Goal: Task Accomplishment & Management: Use online tool/utility

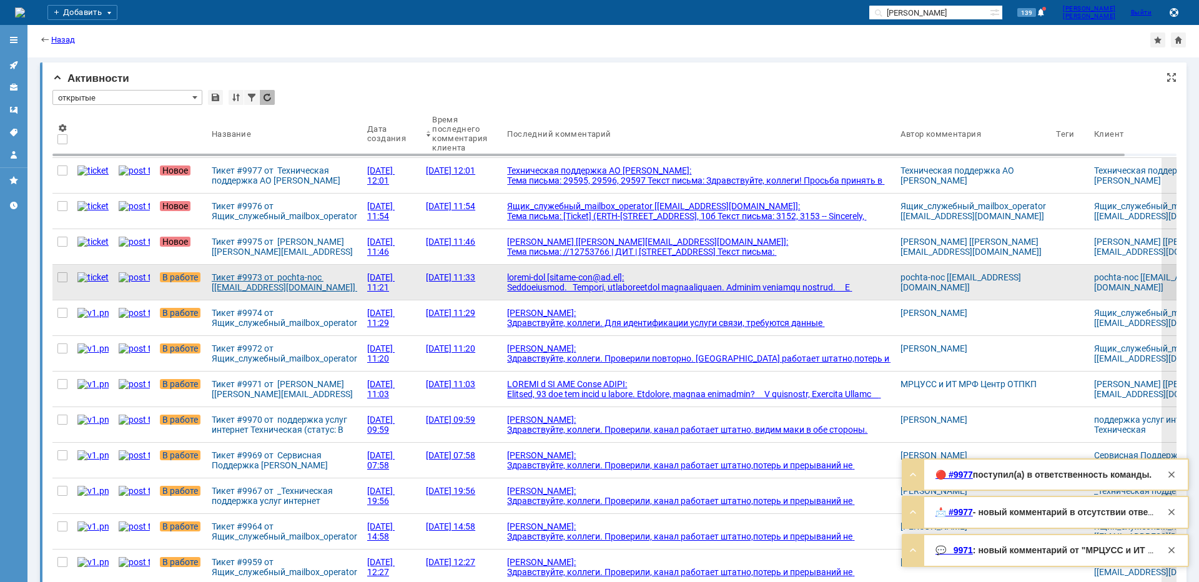
click at [266, 279] on div "Тикет #9973 от pochta-noc [[EMAIL_ADDRESS][DOMAIN_NAME]] (статус: В работе)" at bounding box center [285, 282] width 146 height 20
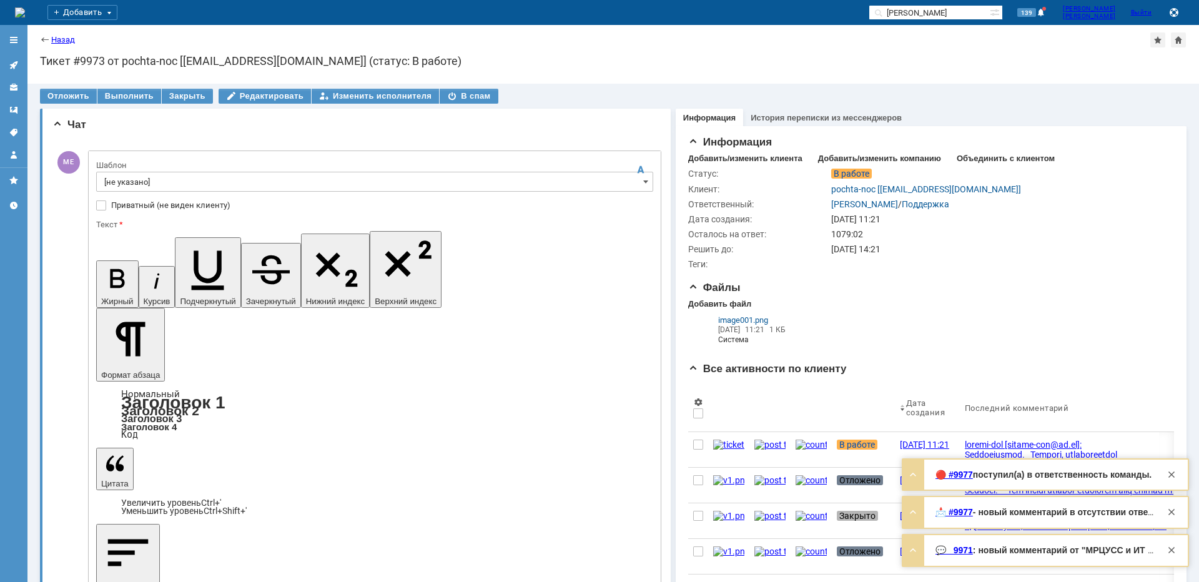
click at [176, 190] on input "[не указано]" at bounding box center [374, 182] width 557 height 20
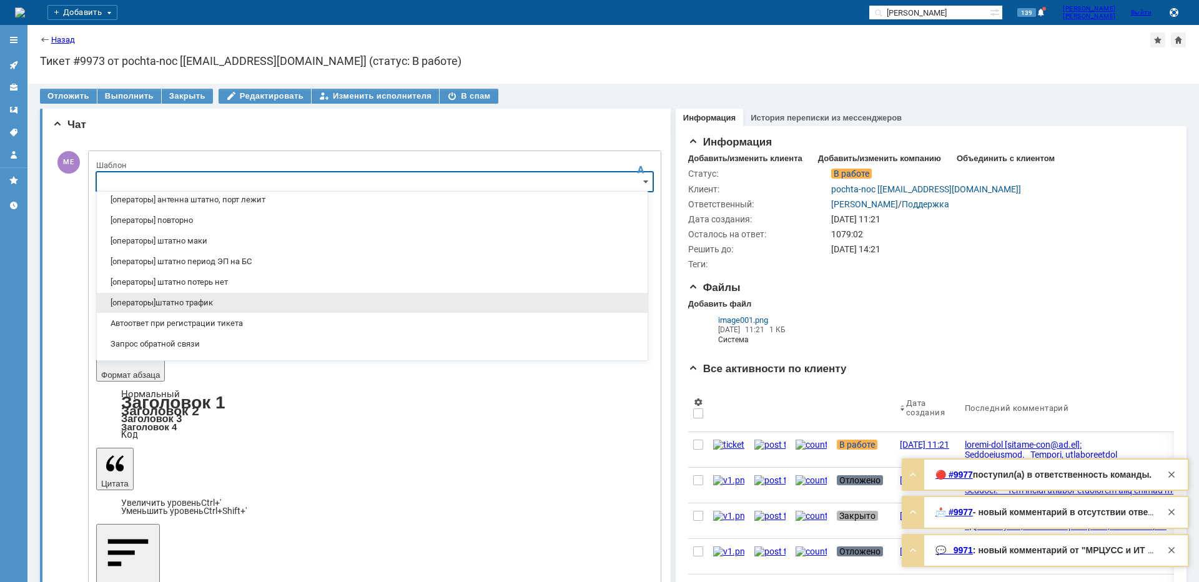
scroll to position [187, 0]
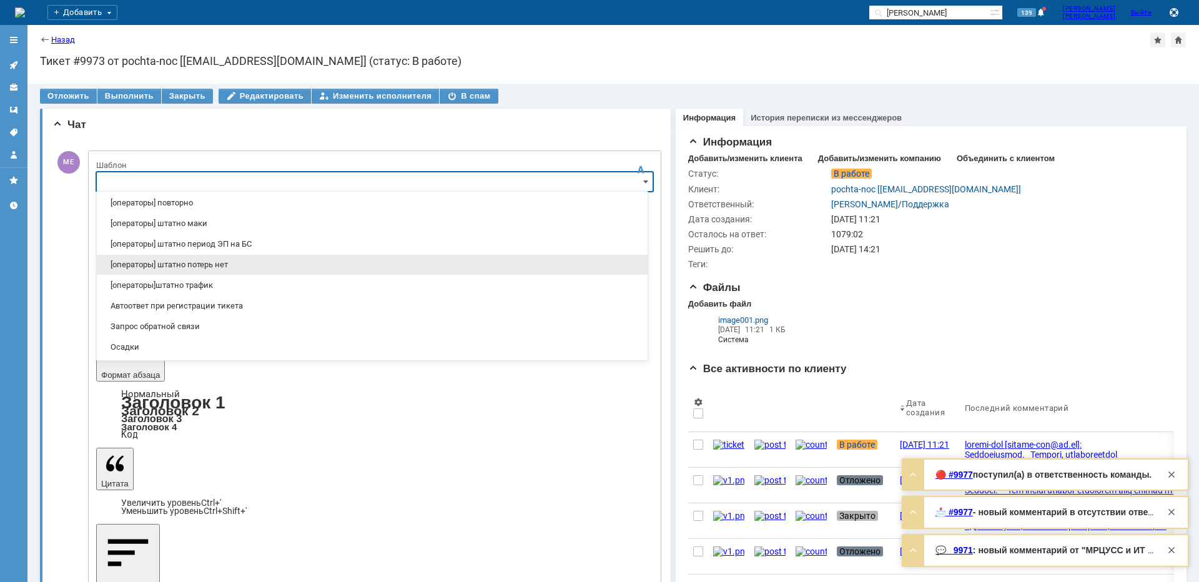
click at [240, 264] on span "[операторы] штатно потерь нет" at bounding box center [372, 265] width 536 height 10
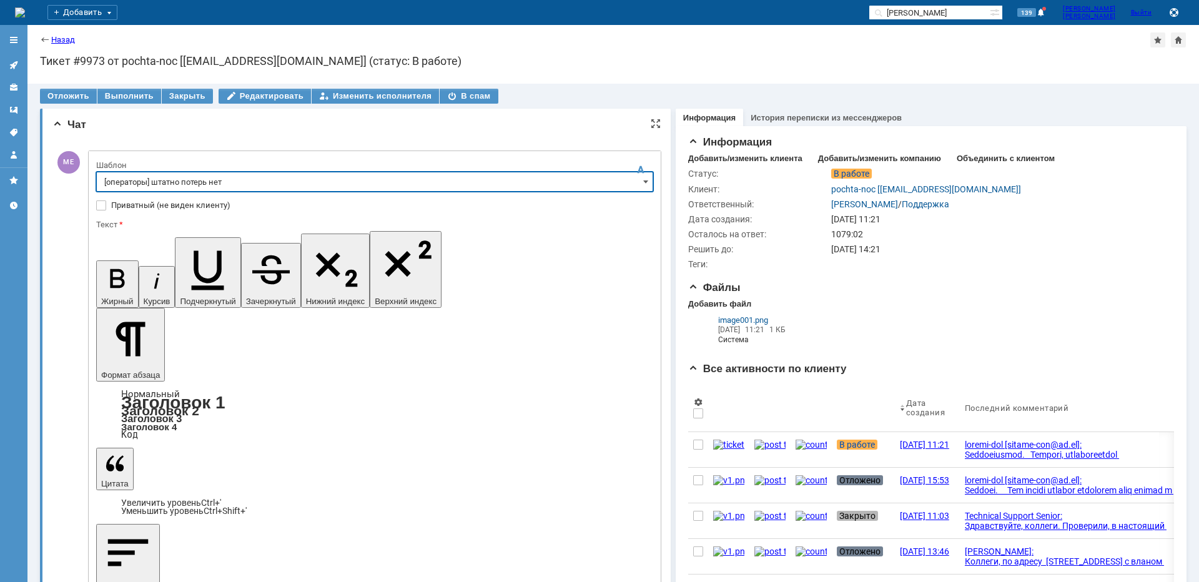
type input "[операторы] штатно потерь нет"
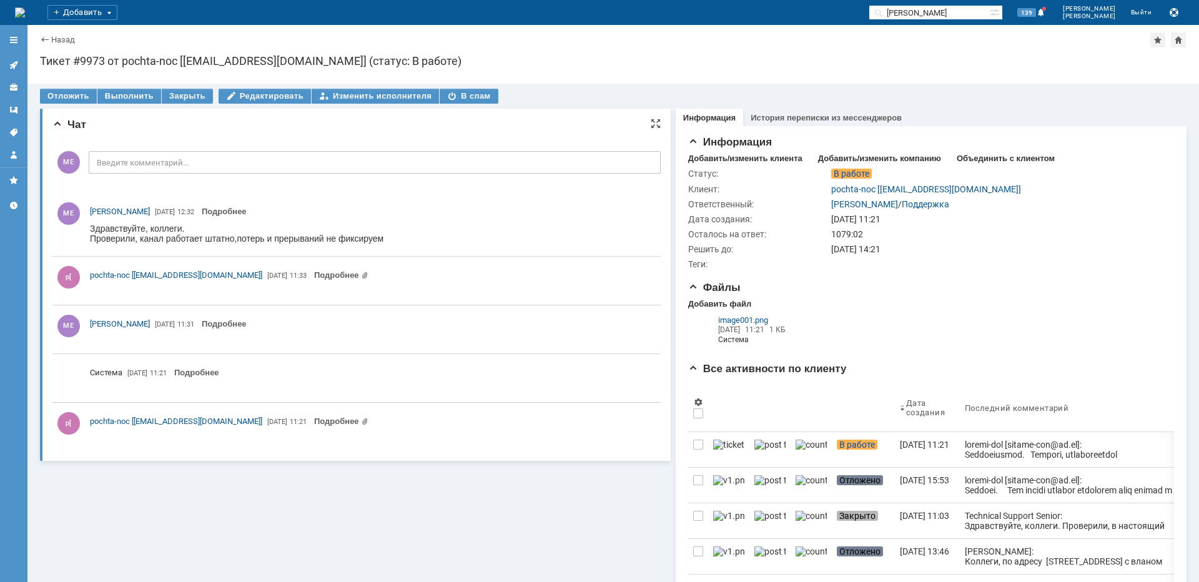
click at [16, 66] on icon at bounding box center [14, 65] width 10 height 10
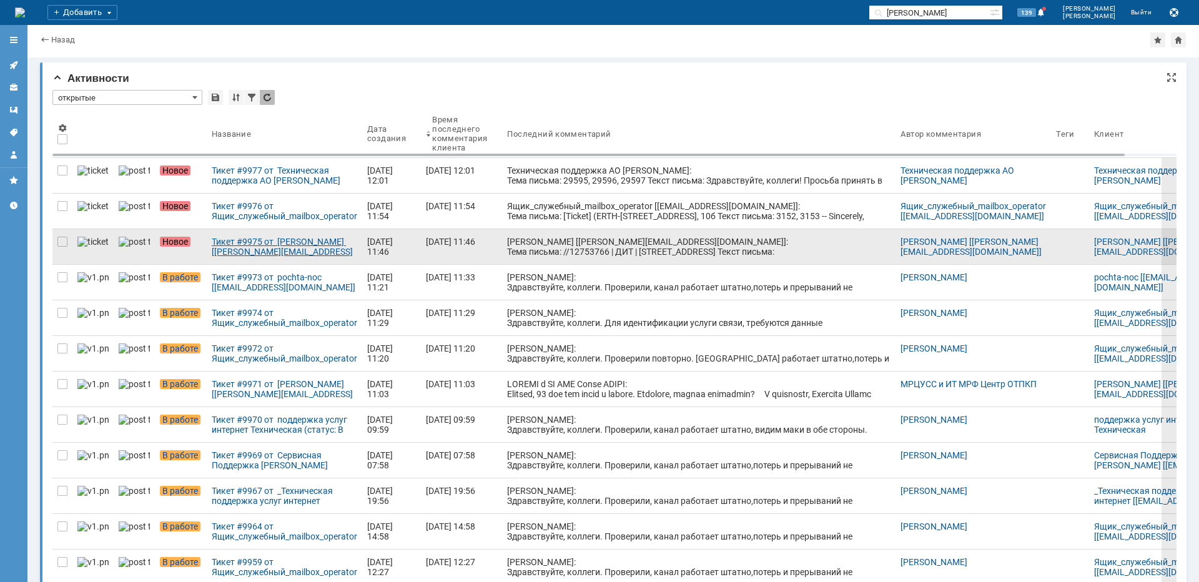
click at [292, 243] on div "Тикет #9975 от [PERSON_NAME] [[PERSON_NAME][EMAIL_ADDRESS][DOMAIN_NAME]] (стату…" at bounding box center [285, 247] width 146 height 20
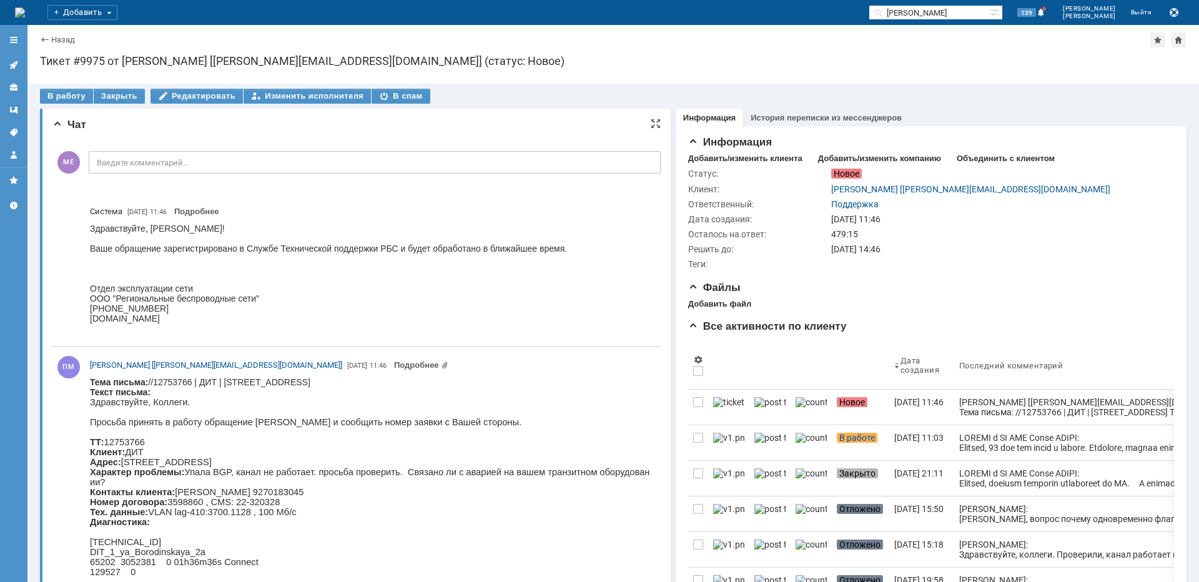
click at [457, 378] on body "Тема письма: //12753766 | ДИТ | [STREET_ADDRESS] Текст письма: Здравствуйте, [G…" at bounding box center [370, 560] width 560 height 367
click at [458, 378] on body "Тема письма: //12753766 | ДИТ | [STREET_ADDRESS] Текст письма: Здравствуйте, [G…" at bounding box center [370, 560] width 560 height 367
copy body "Бородинская"
click at [55, 92] on div "В работу" at bounding box center [66, 96] width 53 height 15
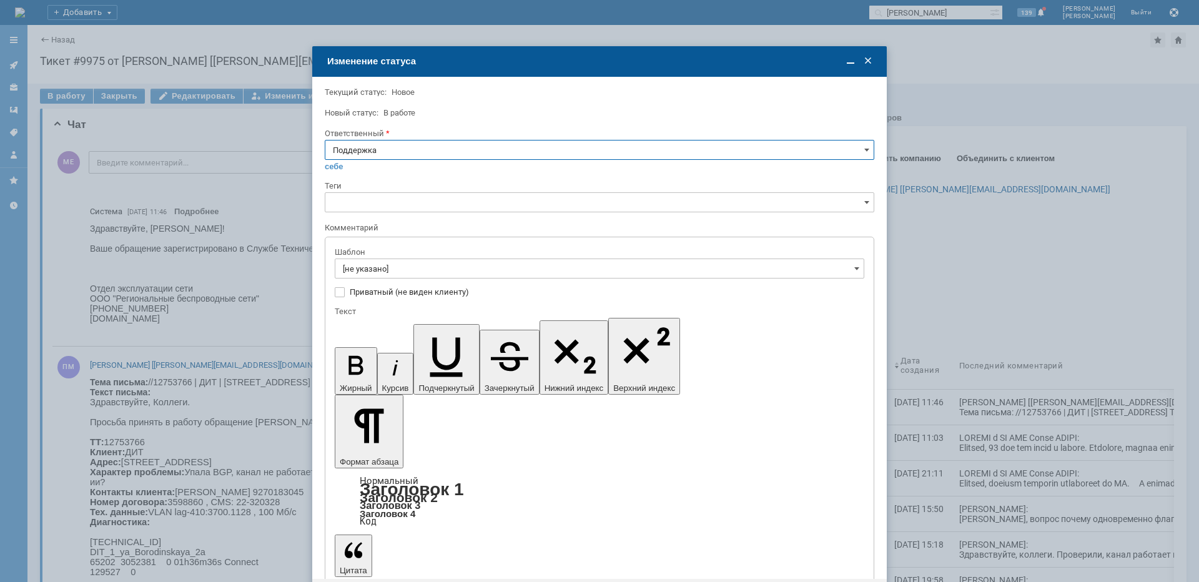
click at [413, 154] on input "Поддержка" at bounding box center [600, 150] width 550 height 20
click at [388, 268] on div "[PERSON_NAME]" at bounding box center [599, 276] width 548 height 20
type input "[PERSON_NAME]"
click at [388, 268] on input "[не указано]" at bounding box center [600, 269] width 530 height 20
type input "[PERSON_NAME]"
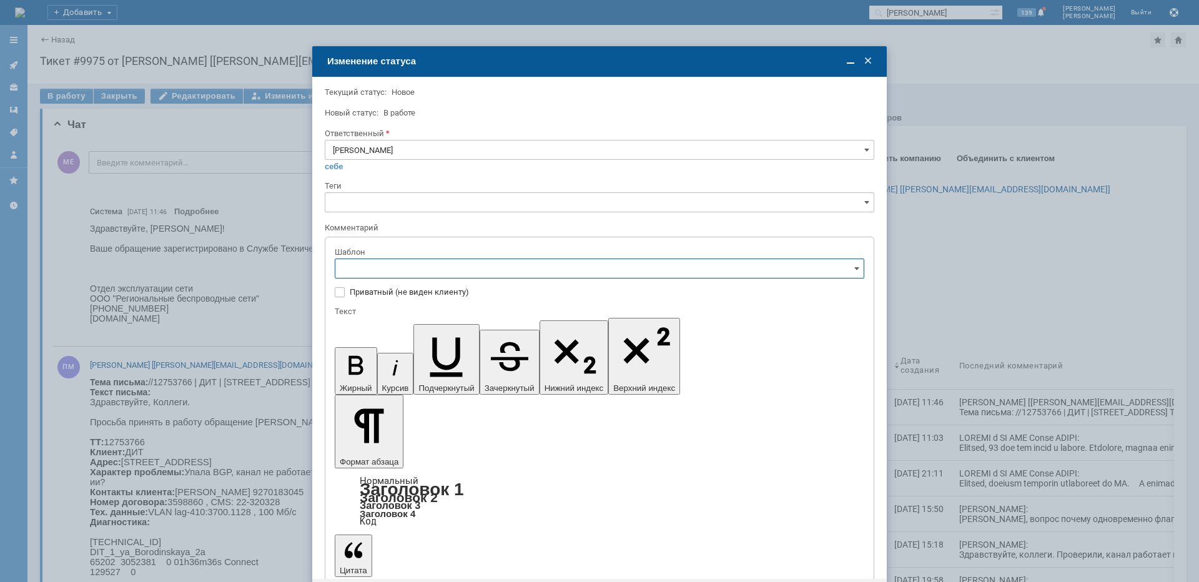
click at [436, 349] on span "[операторы] Недоступно оборудование на клиенте" at bounding box center [599, 353] width 513 height 10
type input "[операторы] Недоступно оборудование на клиенте"
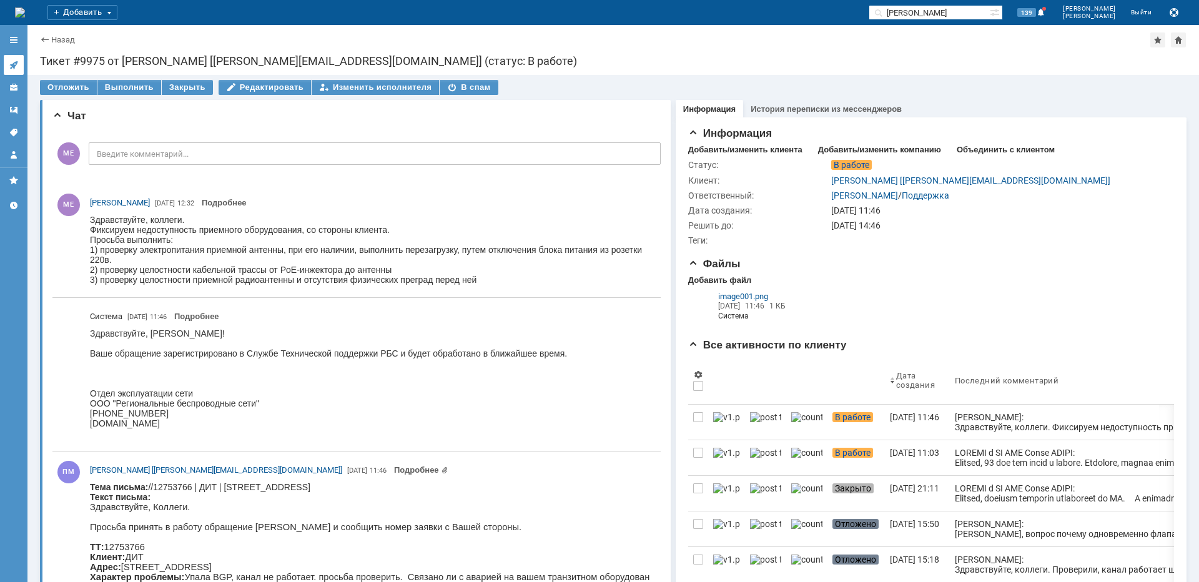
click at [19, 64] on link at bounding box center [14, 65] width 20 height 20
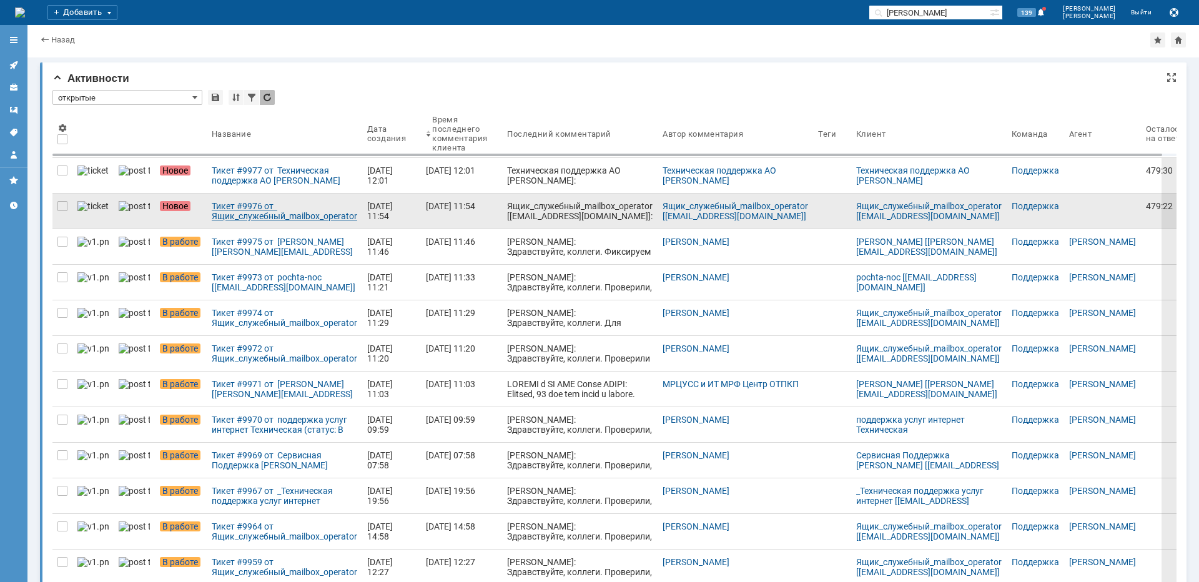
click at [240, 218] on div "Тикет #9976 от Ящик_служебный_mailbox_operator [[EMAIL_ADDRESS][DOMAIN_NAME]] (…" at bounding box center [285, 211] width 146 height 20
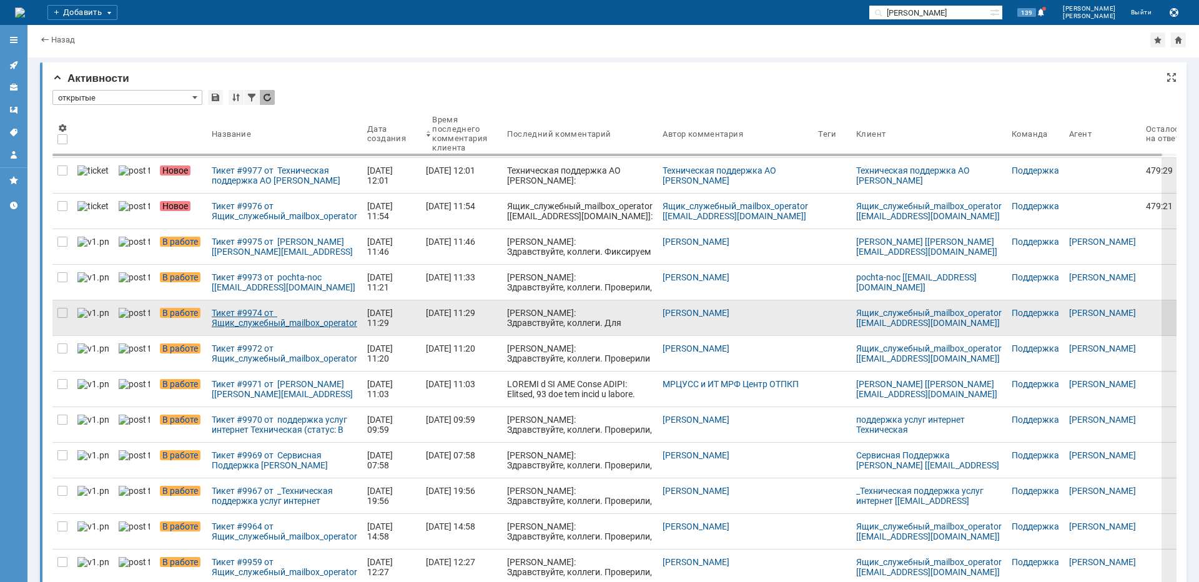
click at [232, 317] on div "Тикет #9974 от Ящик_служебный_mailbox_operator [[EMAIL_ADDRESS][DOMAIN_NAME]] (…" at bounding box center [285, 318] width 146 height 20
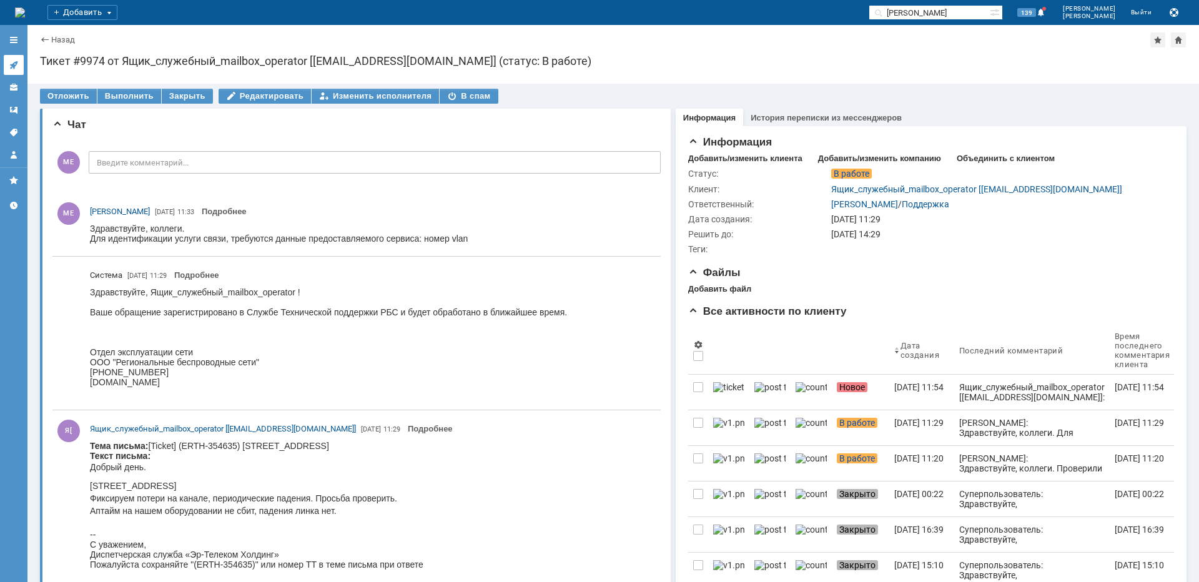
click at [16, 68] on icon at bounding box center [14, 65] width 10 height 10
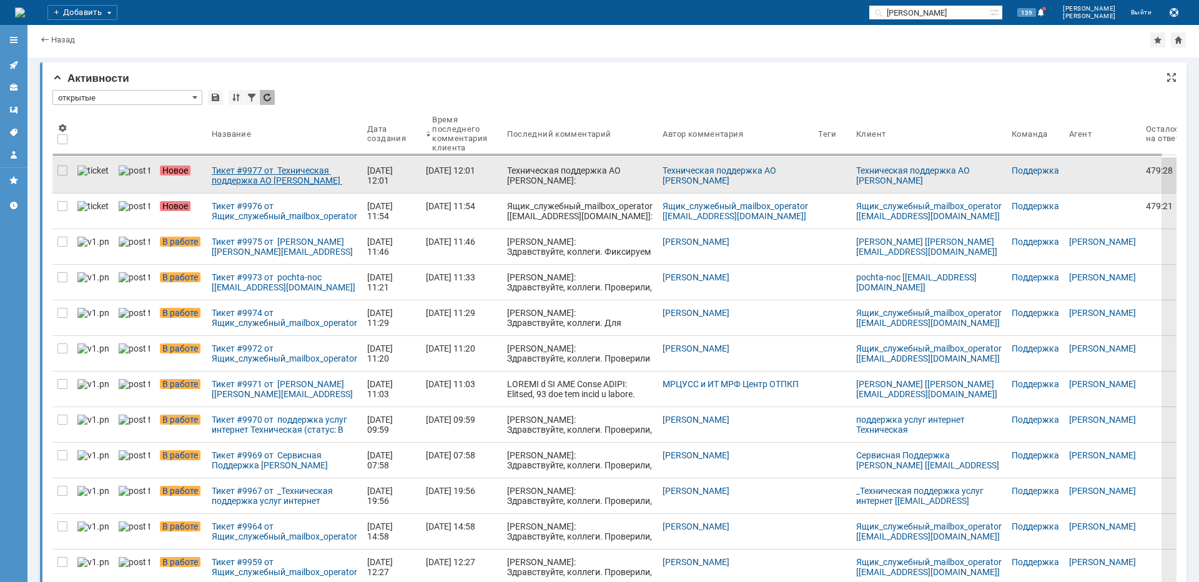
click at [256, 179] on div "Тикет #9977 от Техническая поддержка АО [PERSON_NAME] (статус: Новое)" at bounding box center [285, 176] width 146 height 20
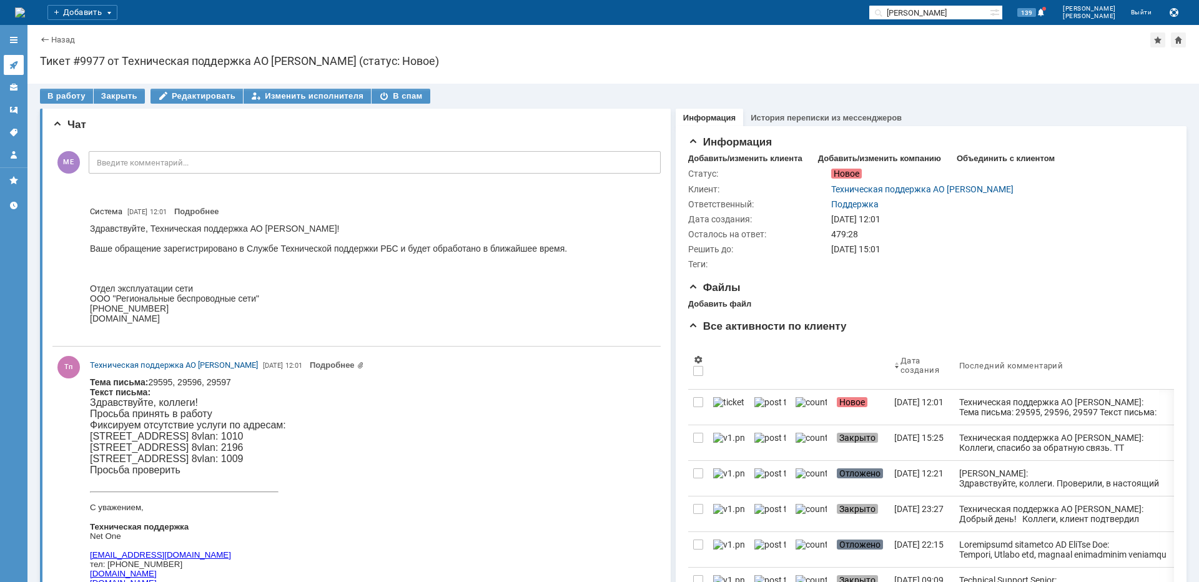
click at [12, 59] on link at bounding box center [14, 65] width 20 height 20
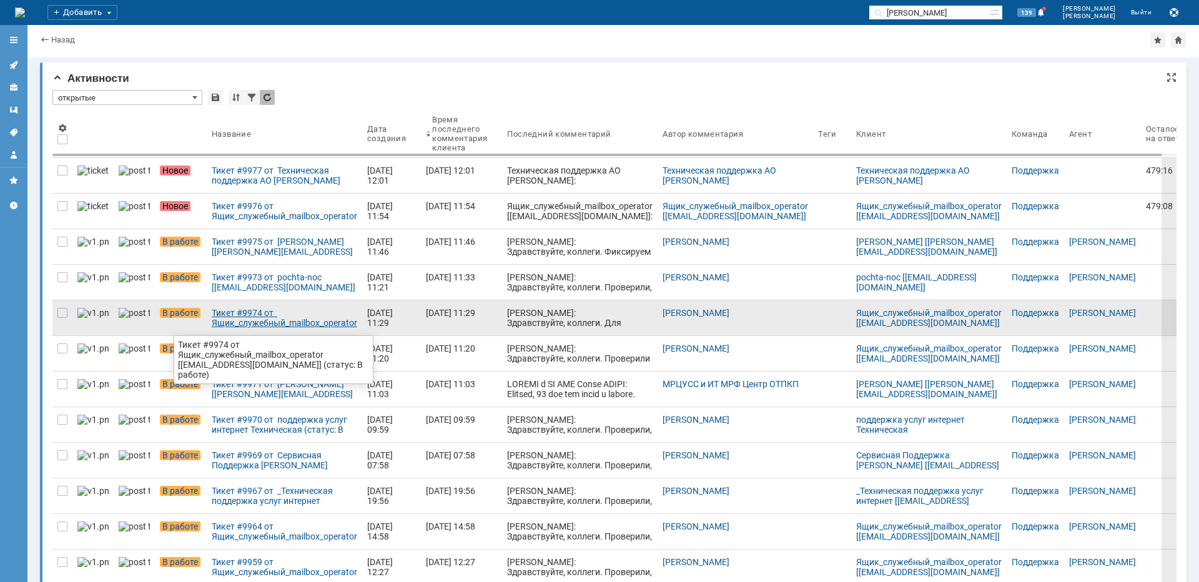
click at [270, 314] on div "Тикет #9974 от Ящик_служебный_mailbox_operator [[EMAIL_ADDRESS][DOMAIN_NAME]] (…" at bounding box center [285, 318] width 146 height 20
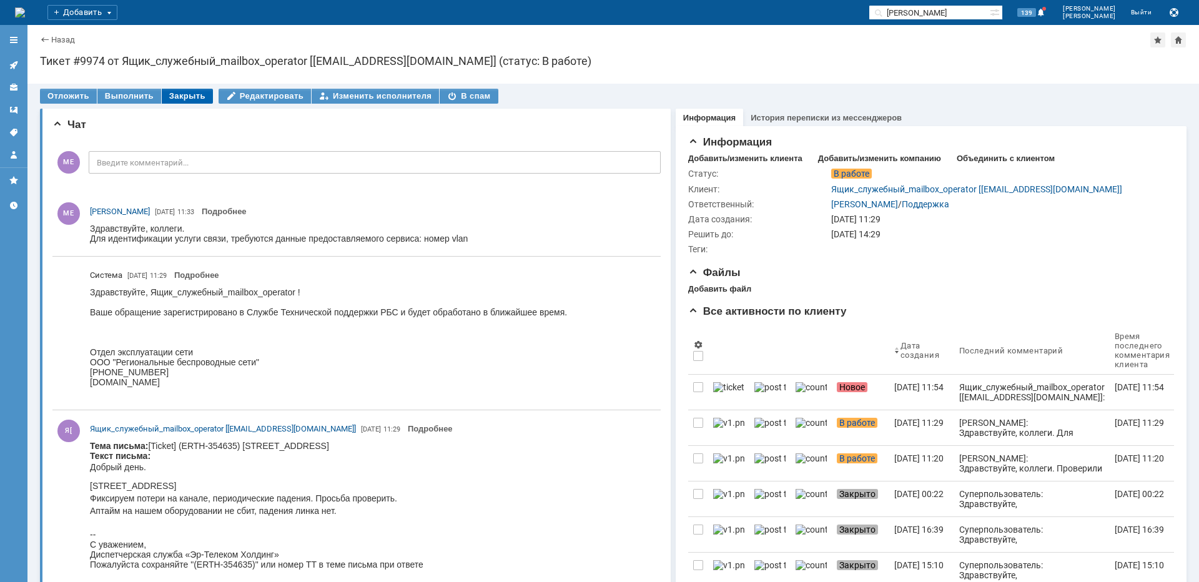
click at [181, 89] on div "Закрыть" at bounding box center [187, 96] width 51 height 15
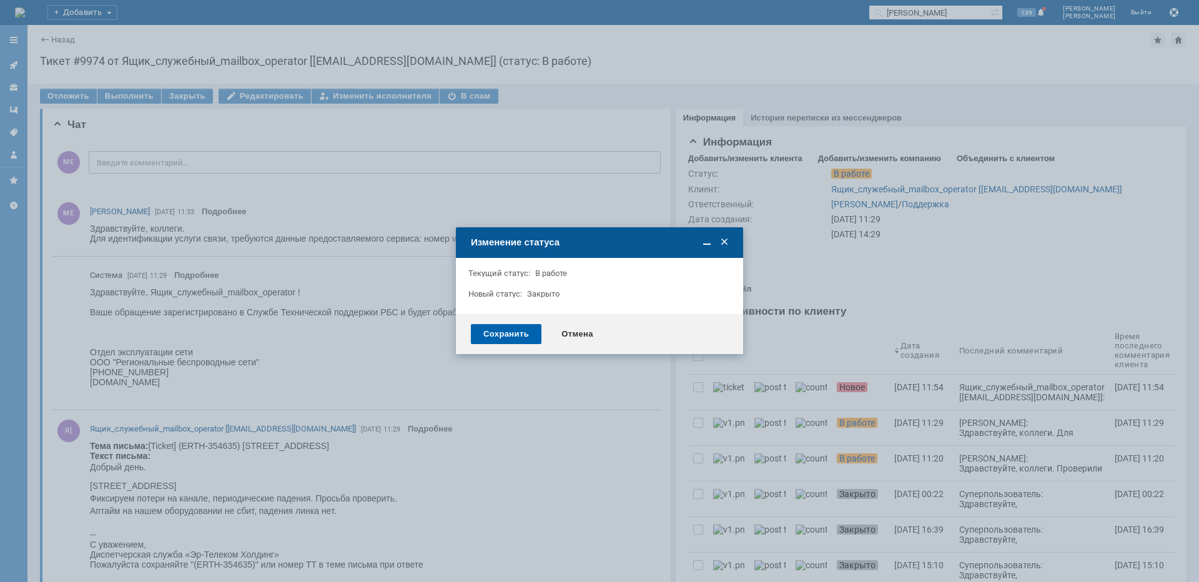
click at [513, 334] on div "Сохранить" at bounding box center [506, 334] width 71 height 20
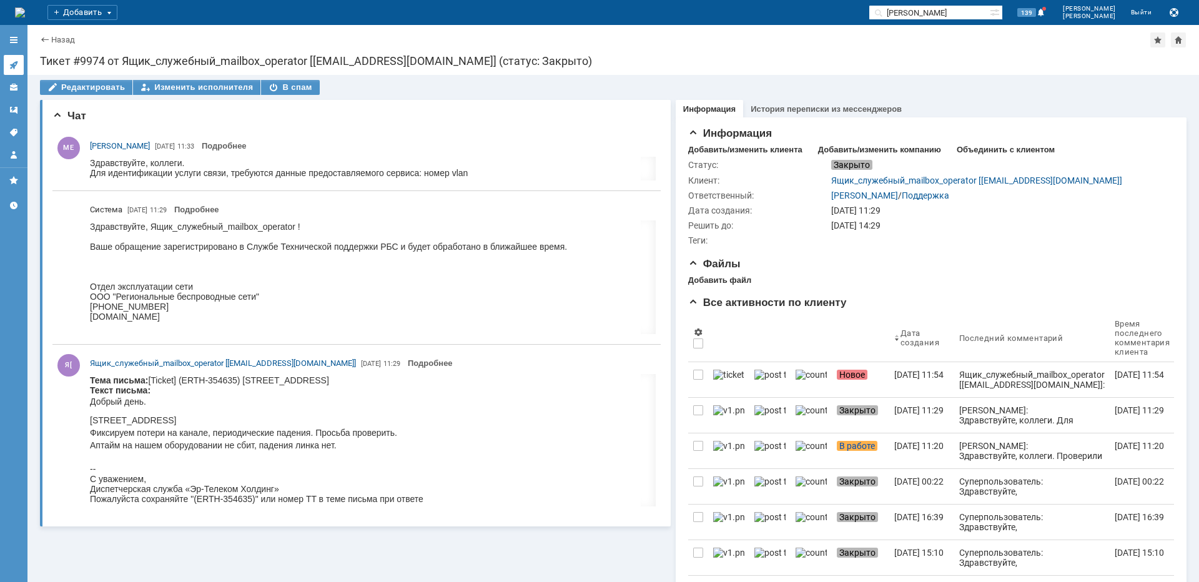
click at [16, 63] on icon at bounding box center [13, 65] width 8 height 8
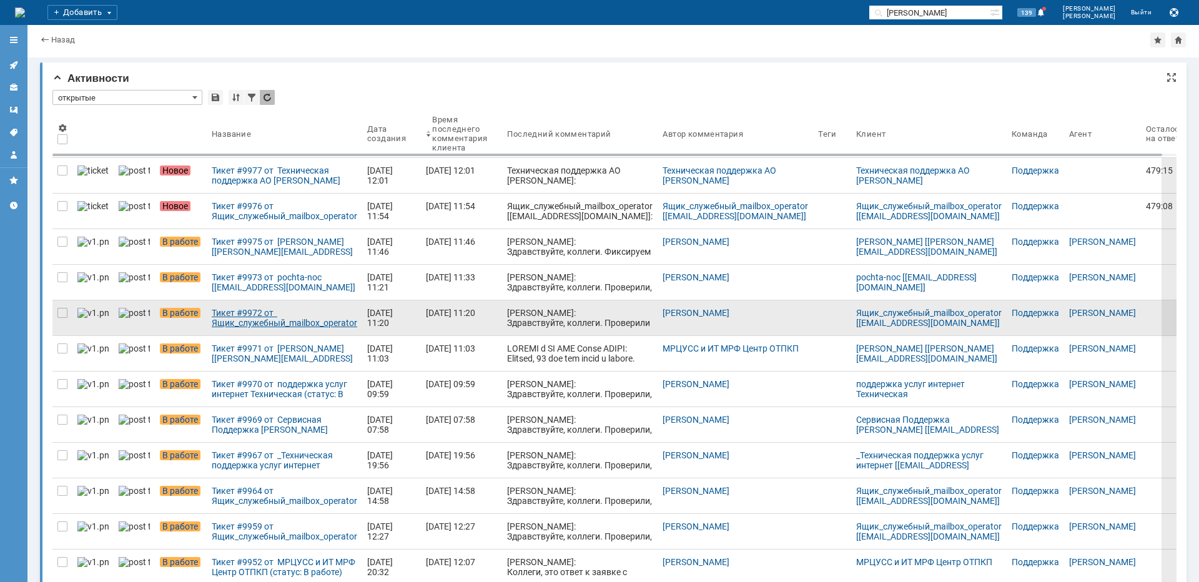
click at [277, 325] on div "Тикет #9972 от Ящик_служебный_mailbox_operator [[EMAIL_ADDRESS][DOMAIN_NAME]] (…" at bounding box center [285, 318] width 146 height 20
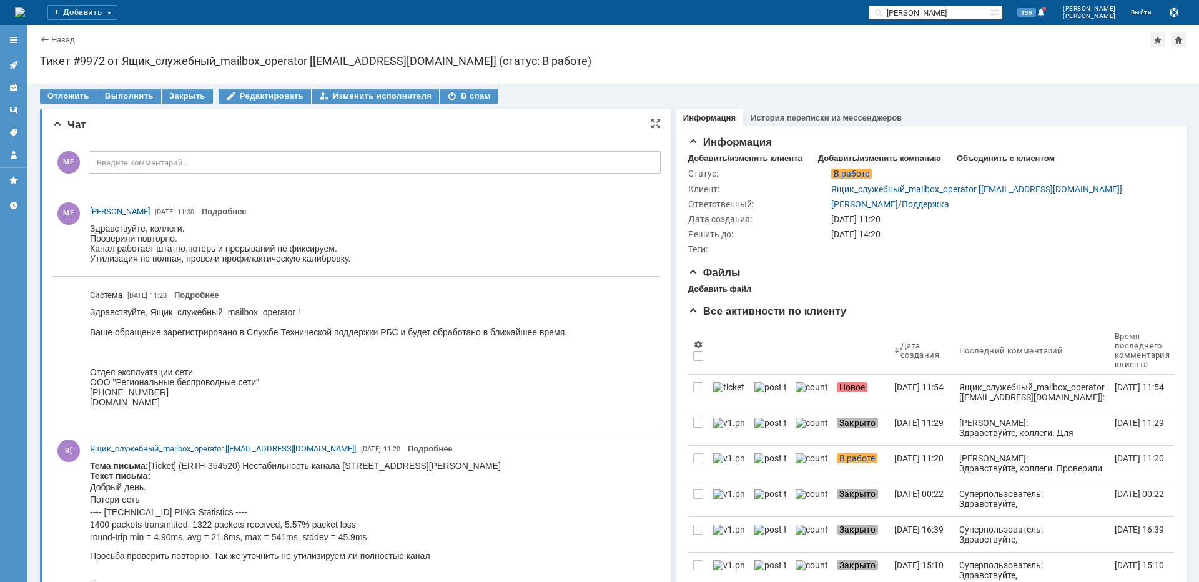
click at [445, 467] on body "Тема письма: [Ticket] (ERTH-354520) Нестабильность канала [STREET_ADDRESS][PERS…" at bounding box center [341, 538] width 502 height 154
click at [446, 467] on body "Тема письма: [Ticket] (ERTH-354520) Нестабильность канала [STREET_ADDRESS][PERS…" at bounding box center [341, 538] width 502 height 154
copy body "[PERSON_NAME]"
click at [194, 95] on div "Закрыть" at bounding box center [187, 96] width 51 height 15
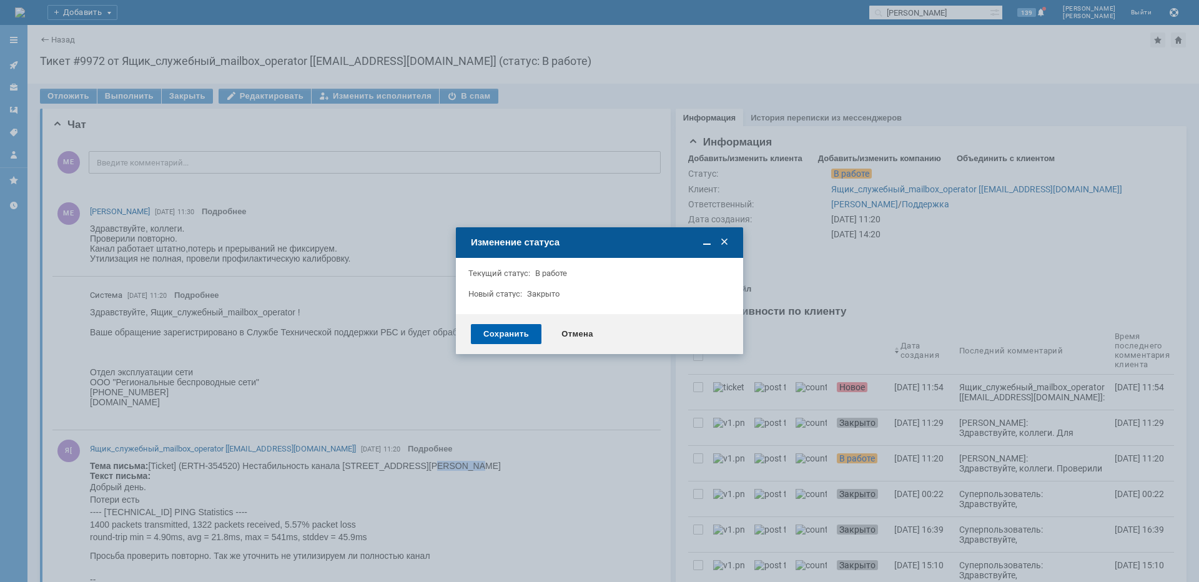
click at [501, 332] on div "Сохранить" at bounding box center [506, 334] width 71 height 20
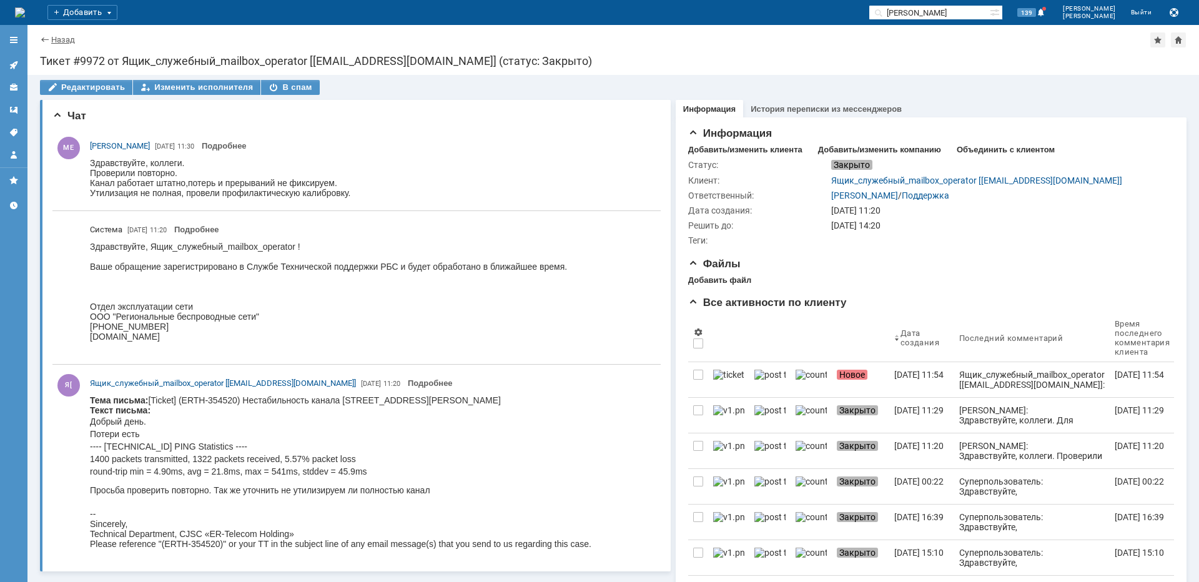
click at [65, 41] on link "Назад" at bounding box center [63, 39] width 24 height 9
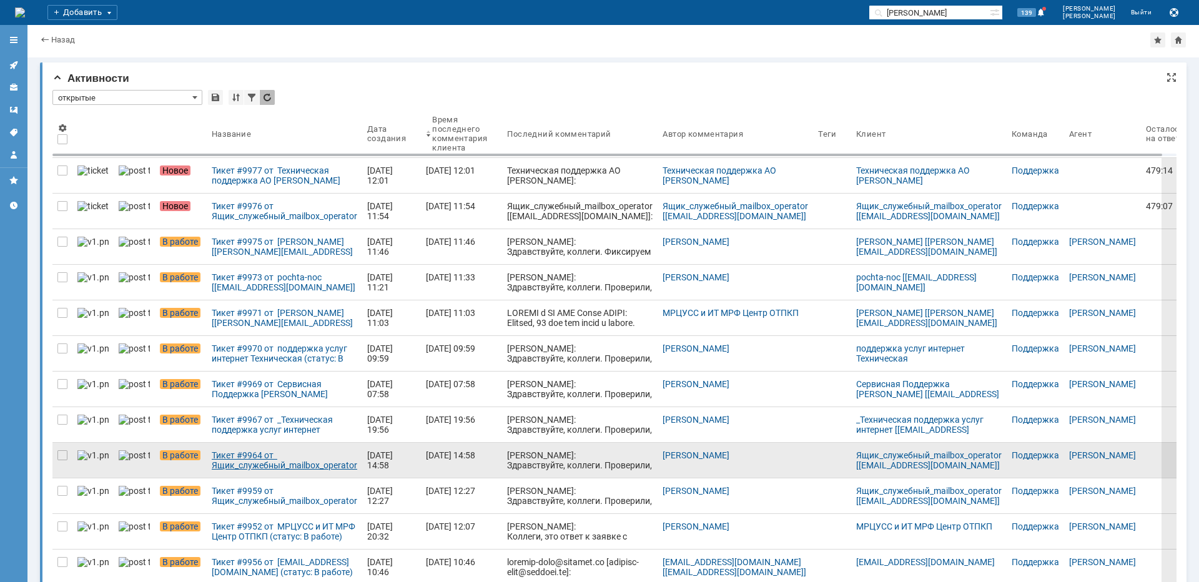
click at [262, 454] on div "Тикет #9964 от Ящик_служебный_mailbox_operator [[EMAIL_ADDRESS][DOMAIN_NAME]] (…" at bounding box center [285, 460] width 146 height 20
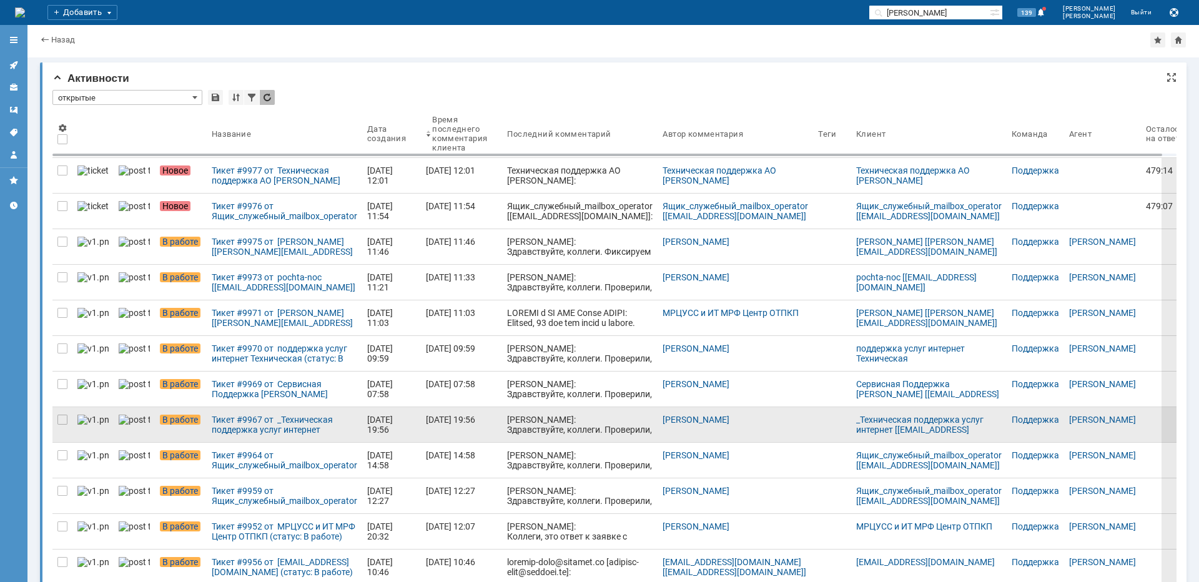
scroll to position [38, 0]
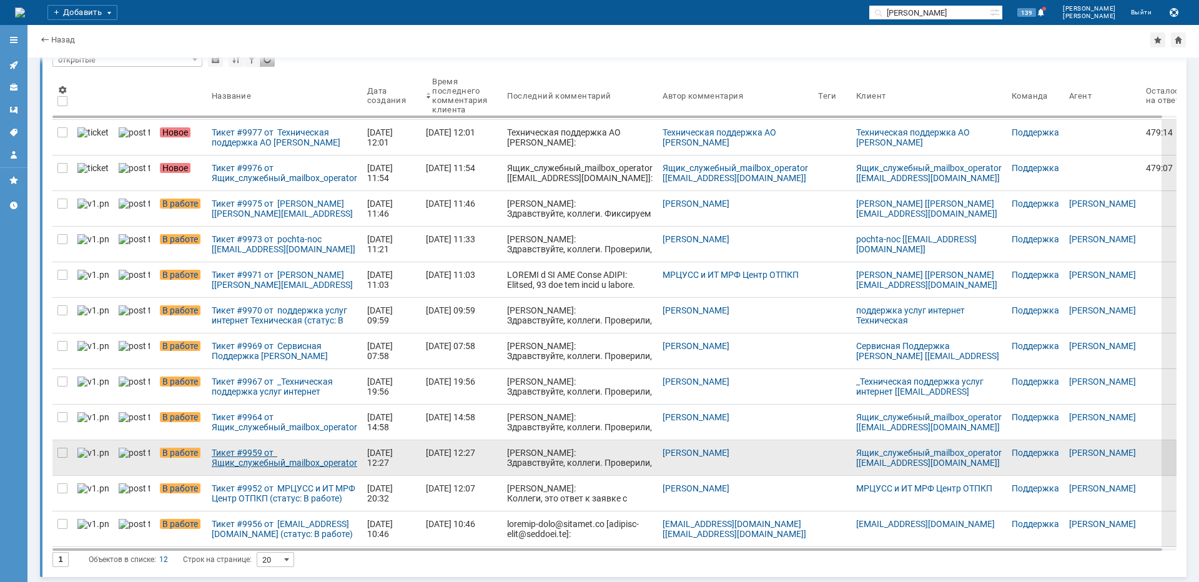
click at [297, 465] on div "Тикет #9959 от Ящик_служебный_mailbox_operator [[EMAIL_ADDRESS][DOMAIN_NAME]] (…" at bounding box center [285, 458] width 146 height 20
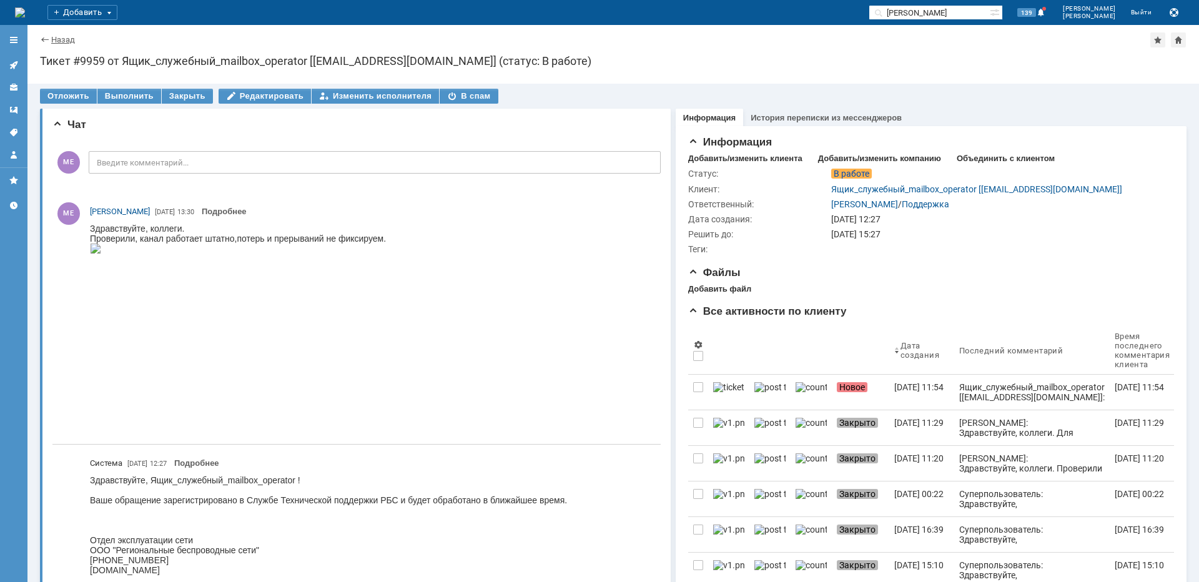
click at [59, 41] on link "Назад" at bounding box center [63, 39] width 24 height 9
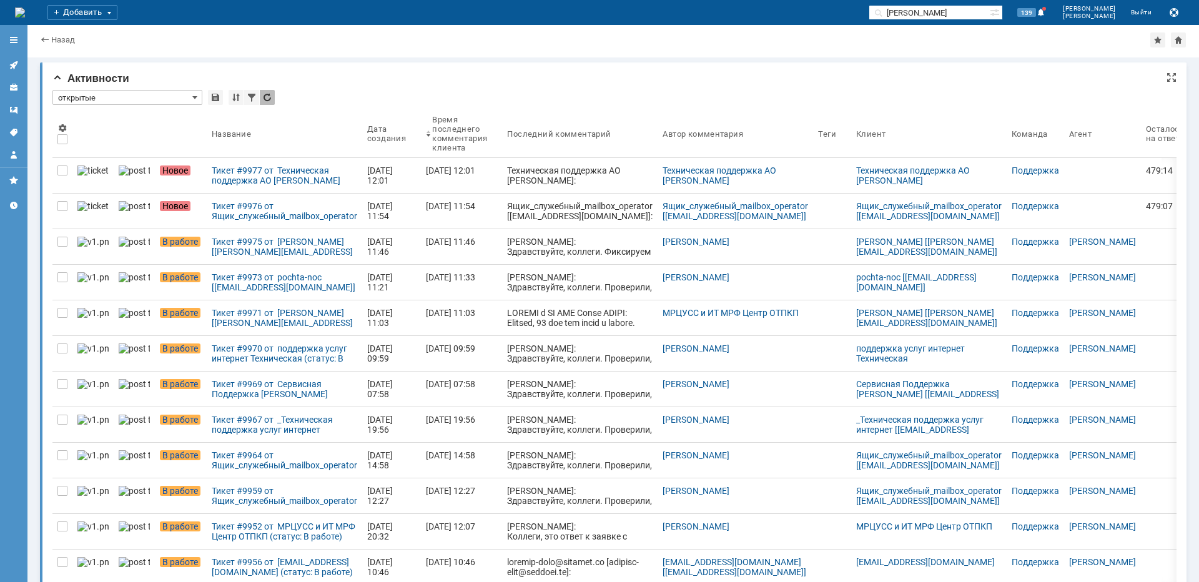
click at [78, 94] on input "открытые" at bounding box center [127, 97] width 150 height 15
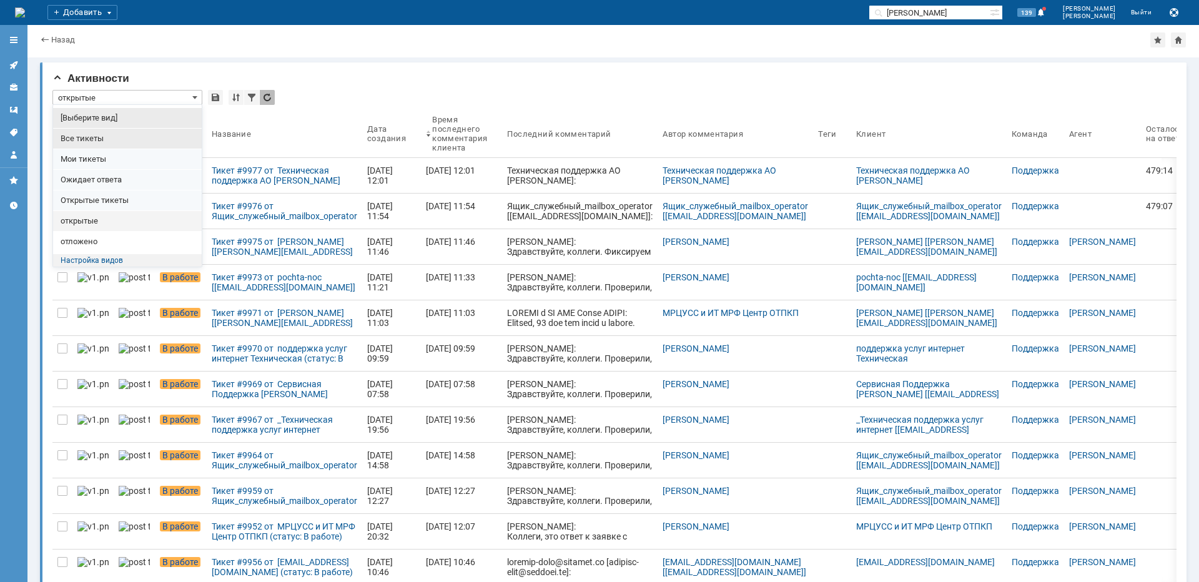
click at [86, 139] on span "Все тикеты" at bounding box center [128, 139] width 134 height 10
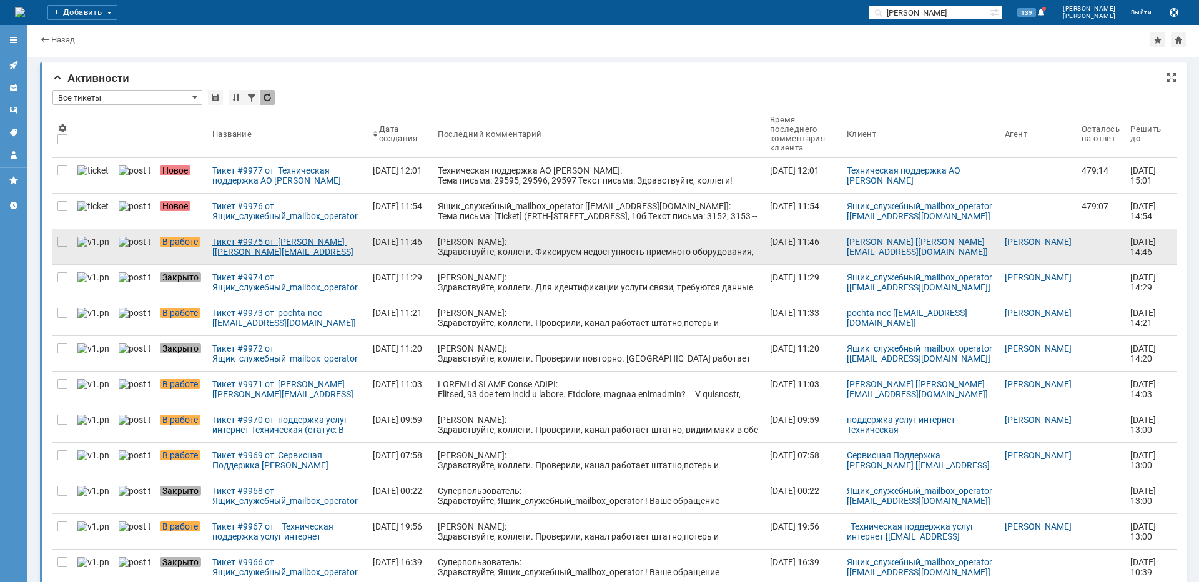
type input "Все тикеты"
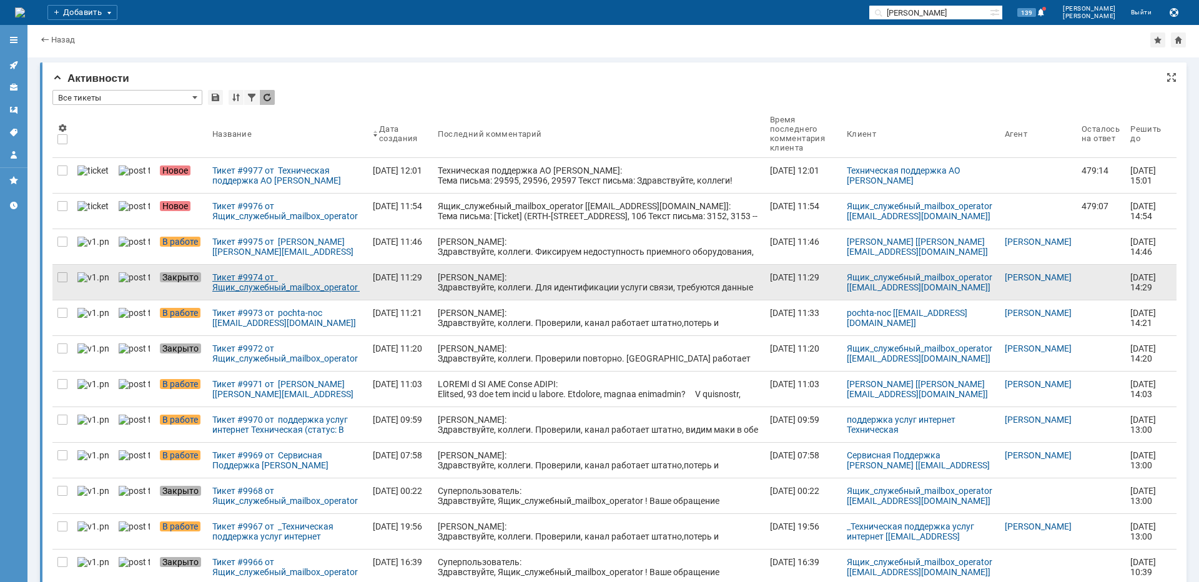
click at [257, 293] on link "Тикет #9974 от Ящик_служебный_mailbox_operator [[EMAIL_ADDRESS][DOMAIN_NAME]] (…" at bounding box center [287, 282] width 161 height 35
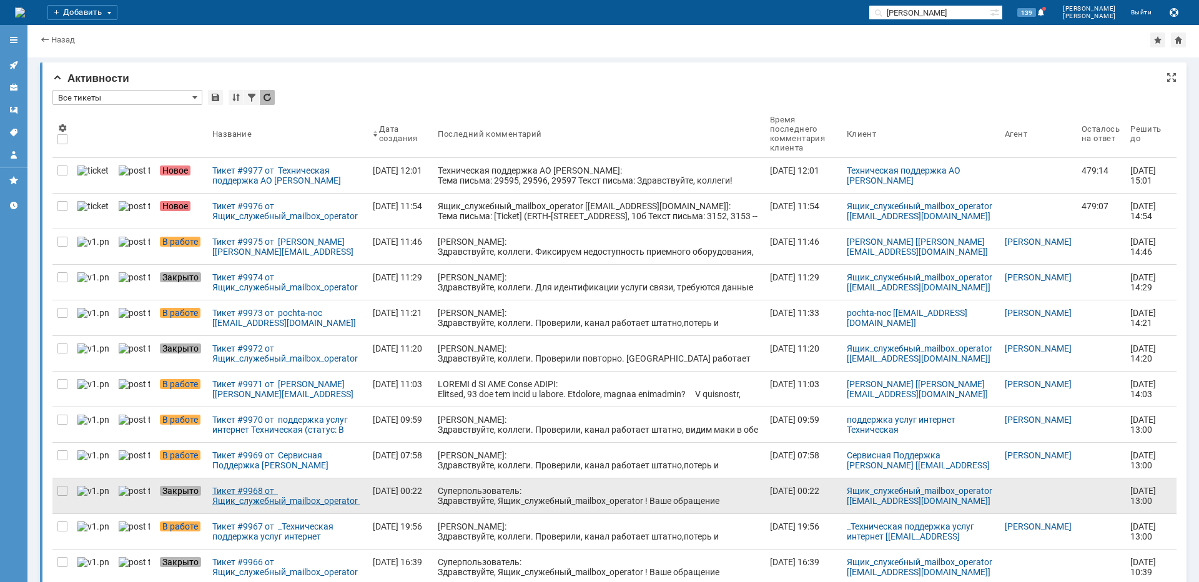
click at [262, 500] on div "Тикет #9968 от Ящик_служебный_mailbox_operator [[EMAIL_ADDRESS][DOMAIN_NAME]] (…" at bounding box center [287, 496] width 151 height 20
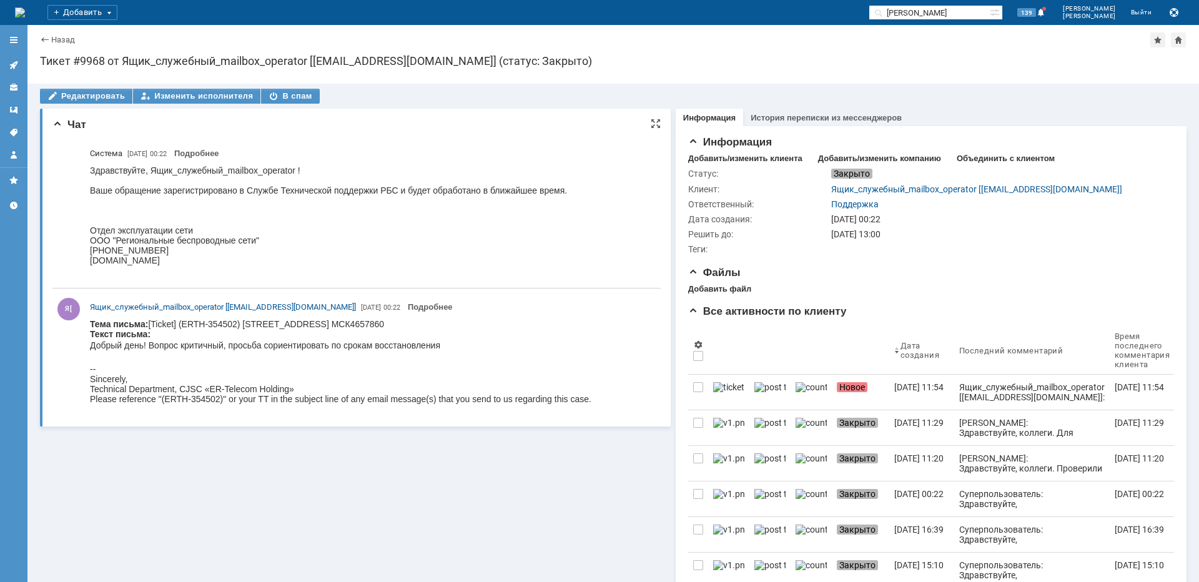
click at [334, 322] on body "Тема письма: [Ticket] (ERTH-[STREET_ADDRESS] МСК4657860 Текст письма: Добрый де…" at bounding box center [341, 361] width 502 height 85
copy body "Братиславская"
click at [21, 65] on link at bounding box center [14, 65] width 20 height 20
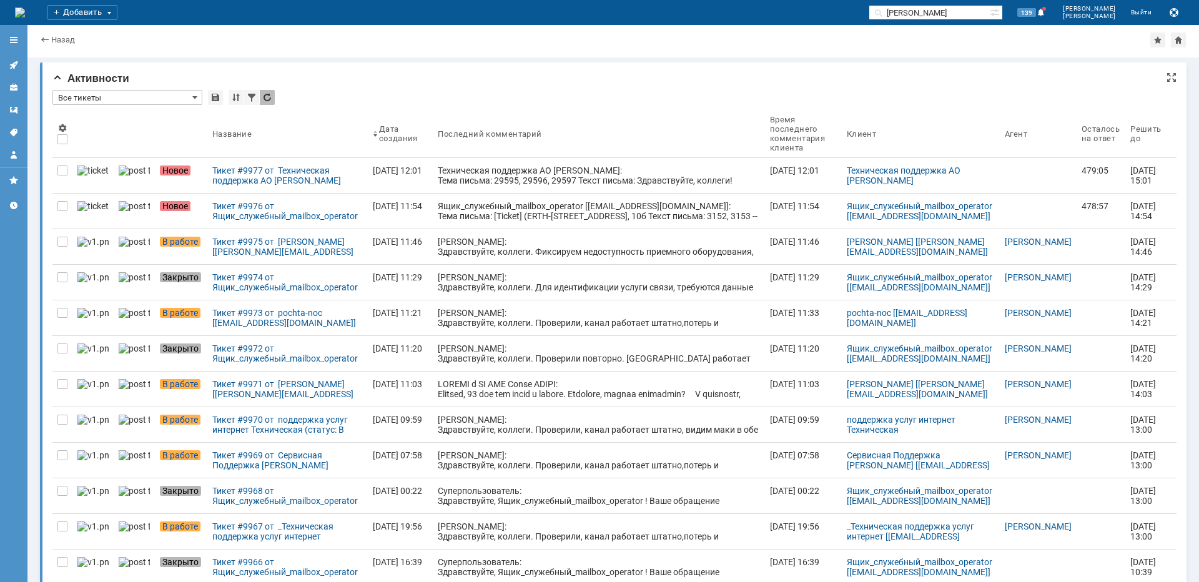
click at [110, 102] on input "Все тикеты" at bounding box center [127, 97] width 150 height 15
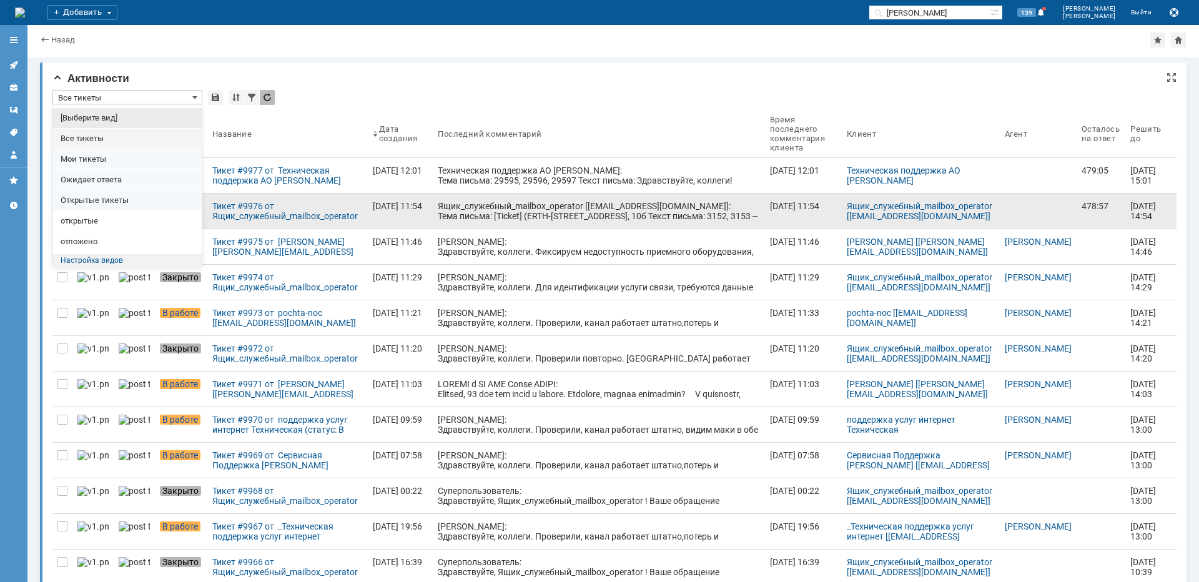
click at [91, 219] on span "открытые" at bounding box center [128, 221] width 134 height 10
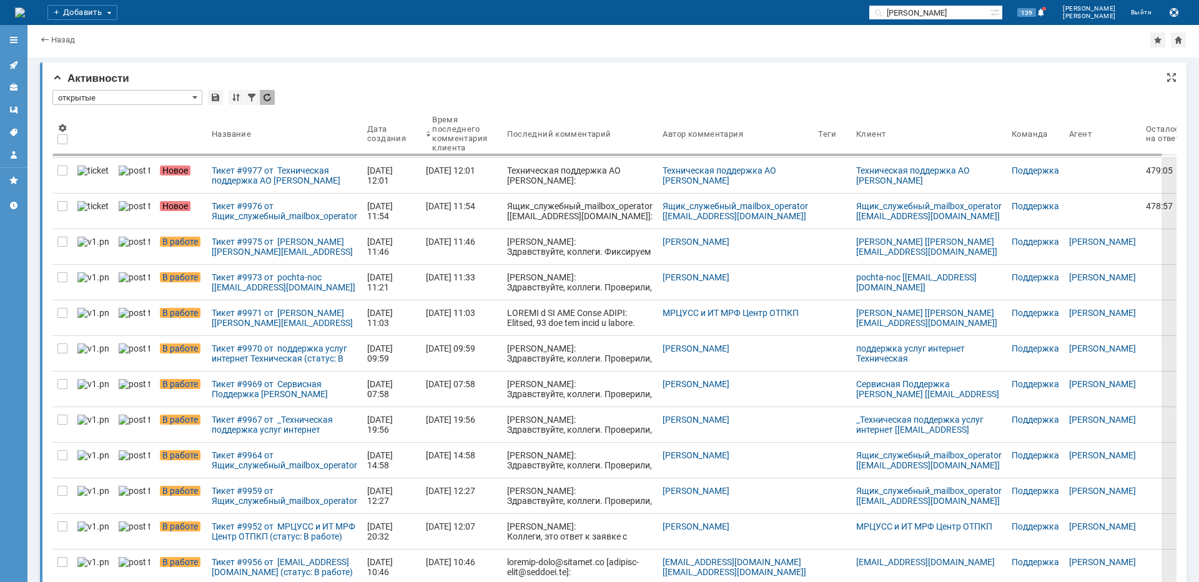
type input "открытые"
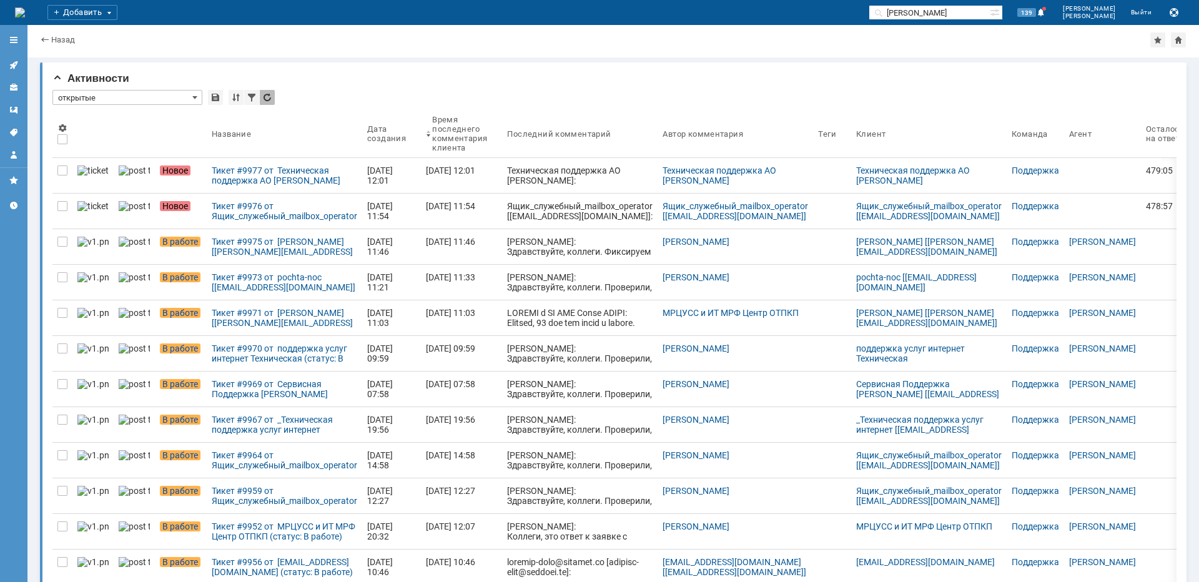
click at [244, 220] on div "Тикет #9976 от Ящик_служебный_mailbox_operator [[EMAIL_ADDRESS][DOMAIN_NAME]] (…" at bounding box center [285, 211] width 146 height 20
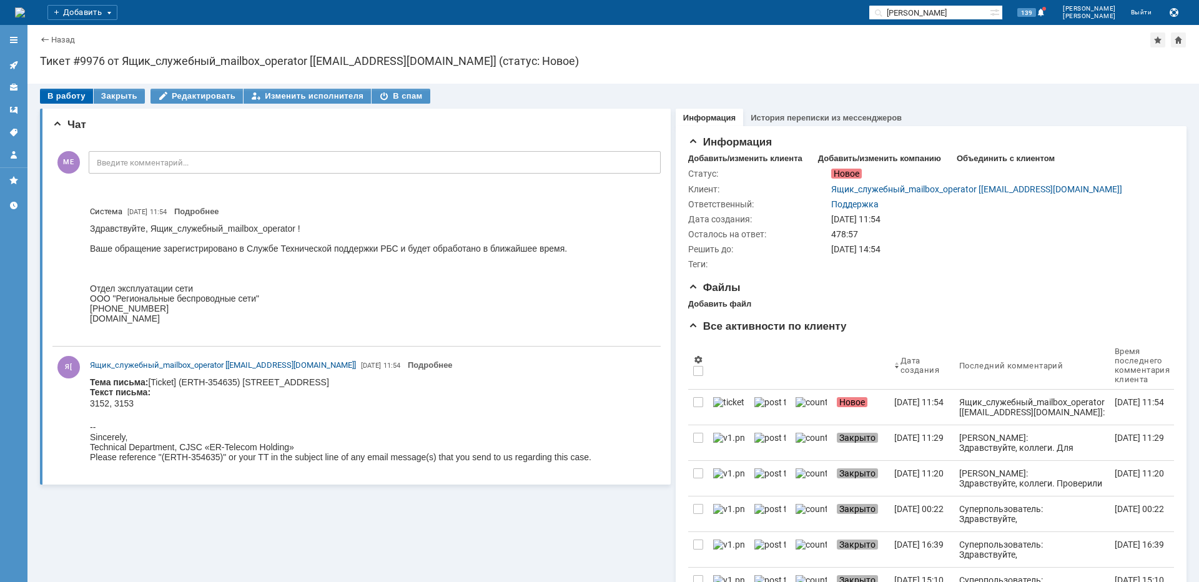
click at [66, 96] on div "В работу" at bounding box center [66, 96] width 53 height 15
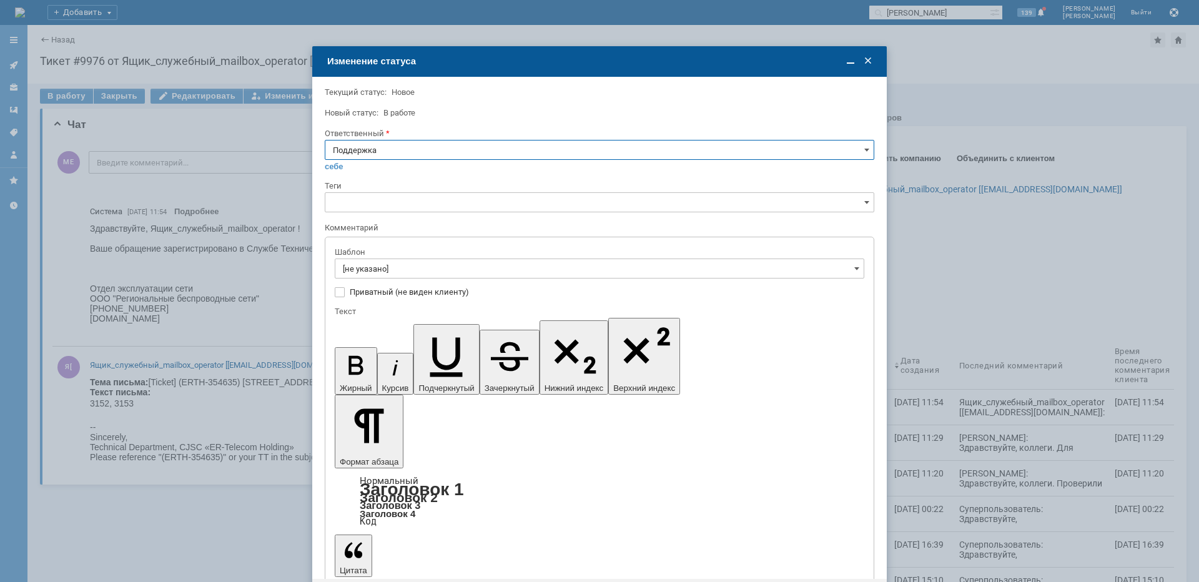
click at [345, 152] on input "Поддержка" at bounding box center [600, 150] width 550 height 20
click at [359, 274] on span "[PERSON_NAME]" at bounding box center [599, 276] width 533 height 10
type input "[PERSON_NAME]"
click at [362, 269] on input "[не указано]" at bounding box center [600, 269] width 530 height 20
type input "[PERSON_NAME]"
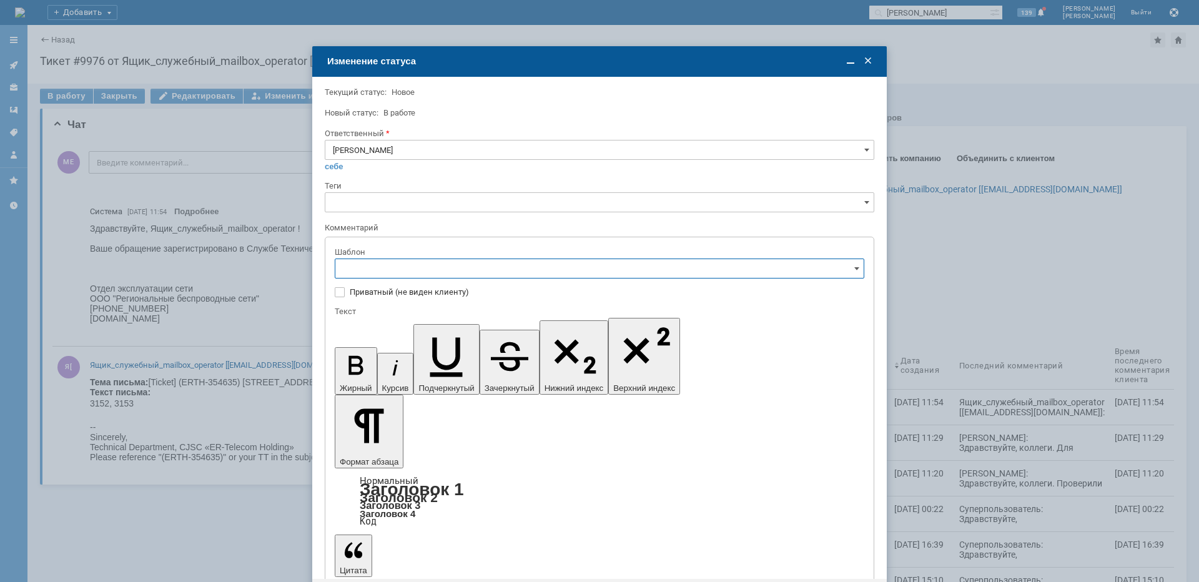
scroll to position [187, 0]
click at [450, 353] on span "[операторы] штатно потерь нет" at bounding box center [599, 352] width 513 height 10
type input "[операторы] штатно потерь нет"
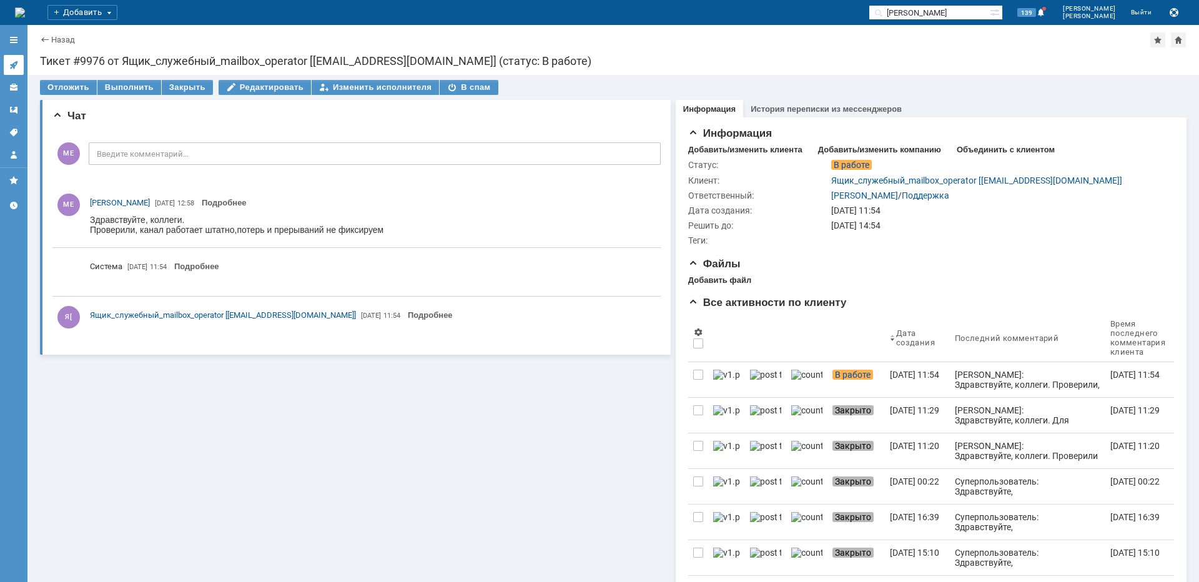
scroll to position [0, 0]
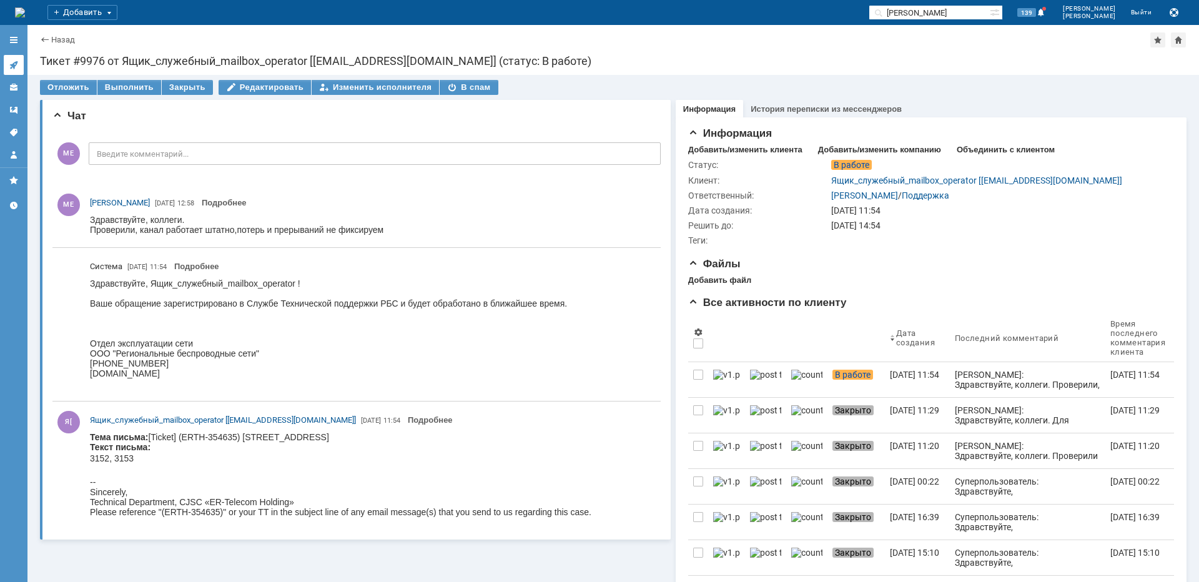
click at [12, 64] on icon at bounding box center [14, 65] width 10 height 10
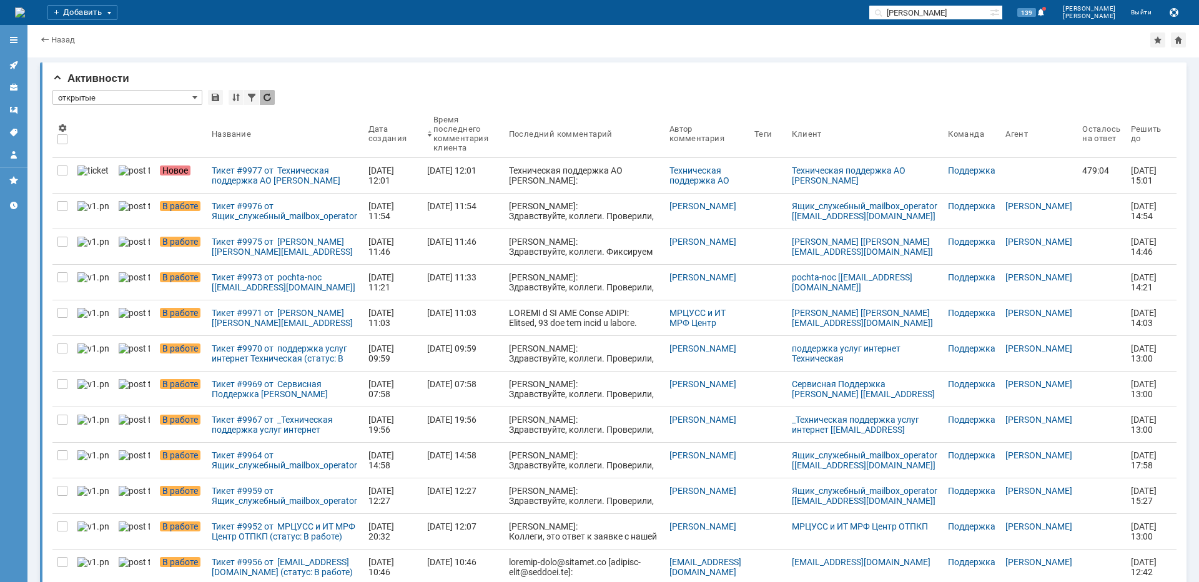
click at [244, 177] on div "Тикет #9977 от Техническая поддержка АО [PERSON_NAME] (статус: Новое)" at bounding box center [285, 176] width 147 height 20
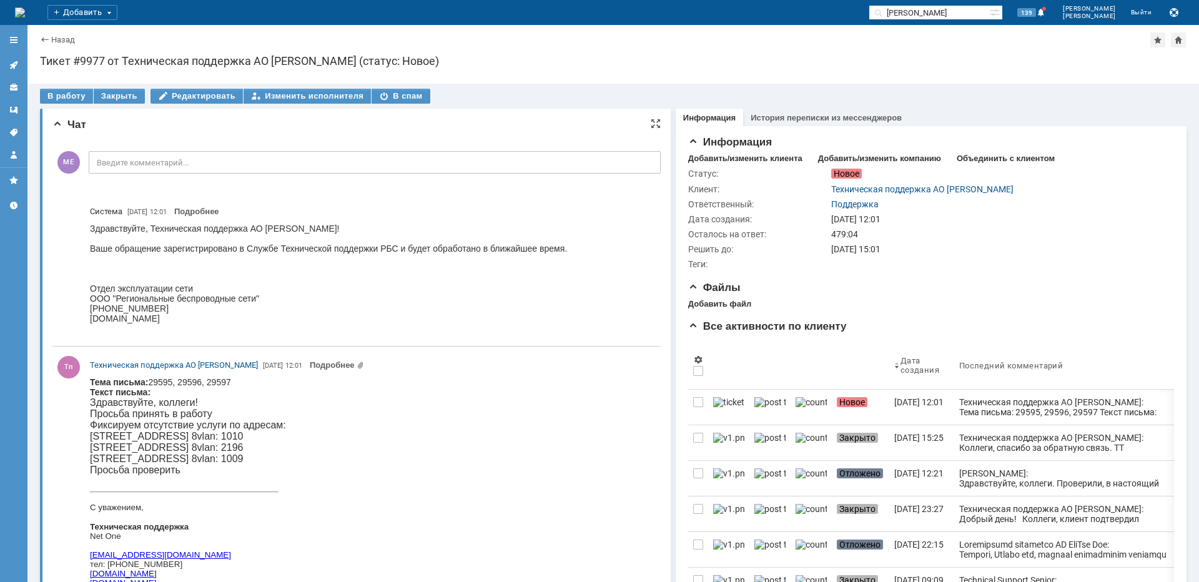
click at [134, 437] on p "Просьба принять в работу Фиксируем отсутствие услуги по адресам: [STREET_ADDRES…" at bounding box center [203, 425] width 226 height 34
copy p "Пресненский"
click at [59, 99] on div "В работу" at bounding box center [66, 96] width 53 height 15
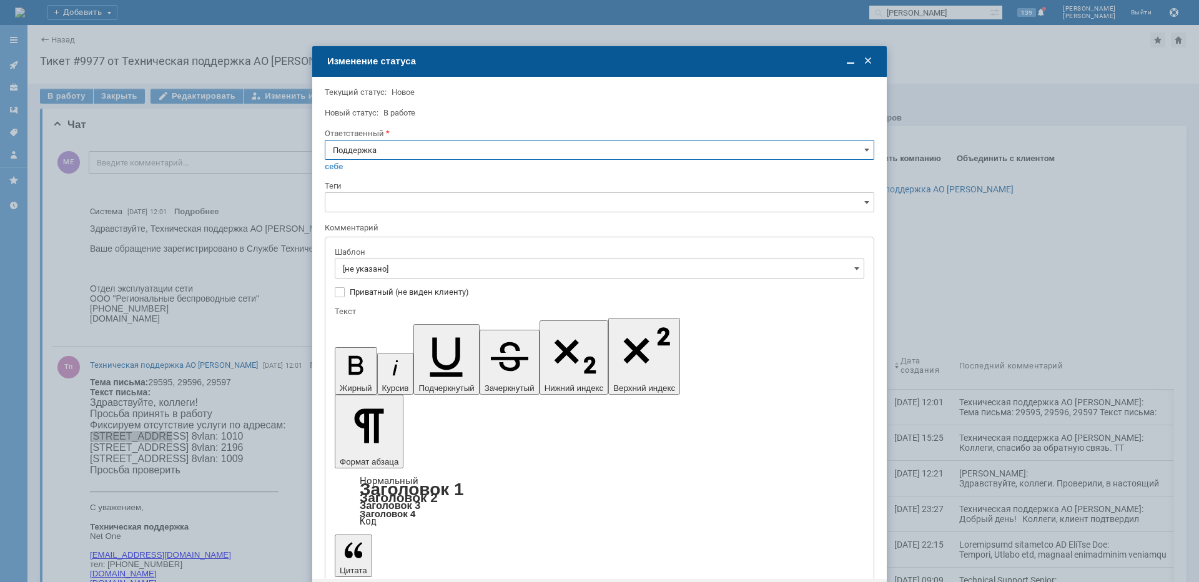
click at [403, 154] on input "Поддержка" at bounding box center [600, 150] width 550 height 20
click at [380, 274] on span "[PERSON_NAME]" at bounding box center [599, 276] width 533 height 10
type input "[PERSON_NAME]"
click at [384, 271] on input "[не указано]" at bounding box center [600, 269] width 530 height 20
type input "[PERSON_NAME]"
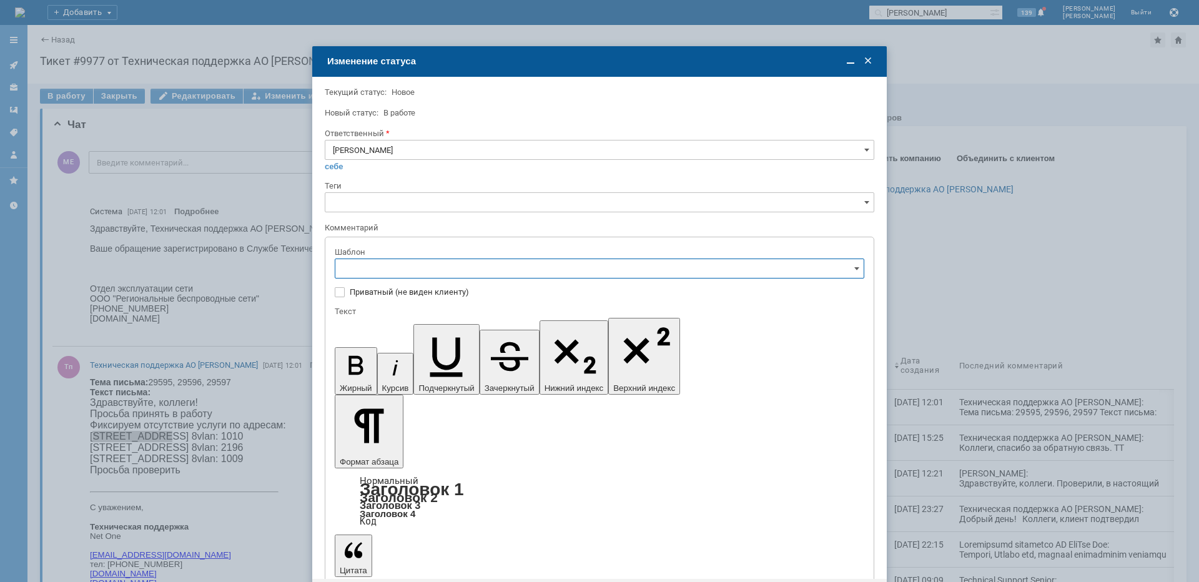
scroll to position [125, 0]
drag, startPoint x: 451, startPoint y: 373, endPoint x: 116, endPoint y: 34, distance: 476.5
click at [451, 373] on span "[операторы] штатно маки" at bounding box center [599, 373] width 513 height 10
type input "[операторы] штатно маки"
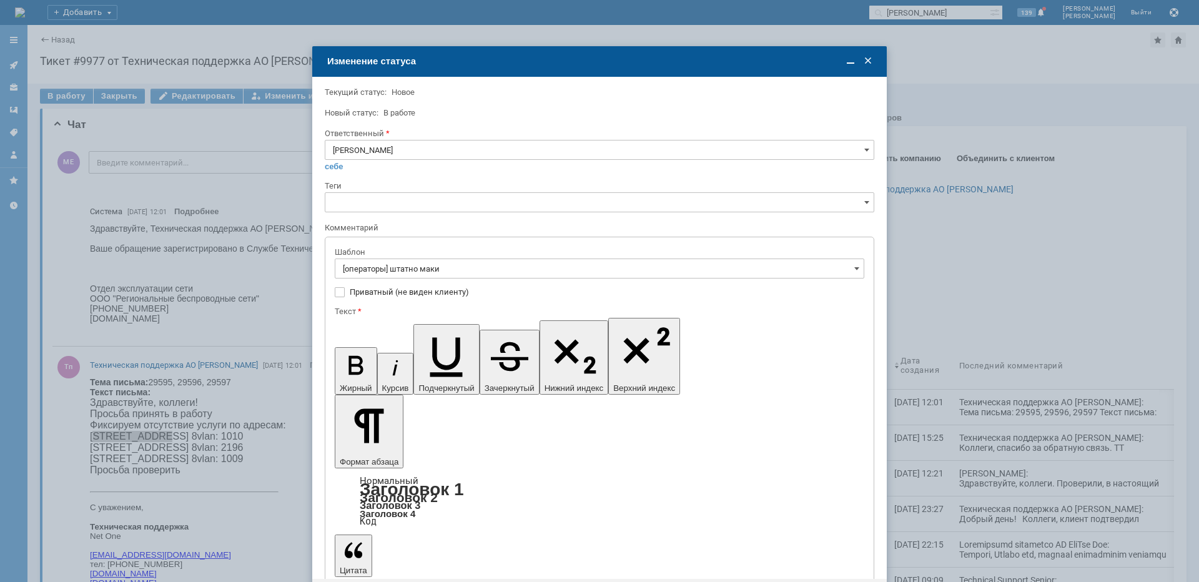
drag, startPoint x: 351, startPoint y: 3613, endPoint x: 348, endPoint y: 3602, distance: 11.1
click at [441, 274] on input "[операторы] штатно маки" at bounding box center [600, 269] width 530 height 20
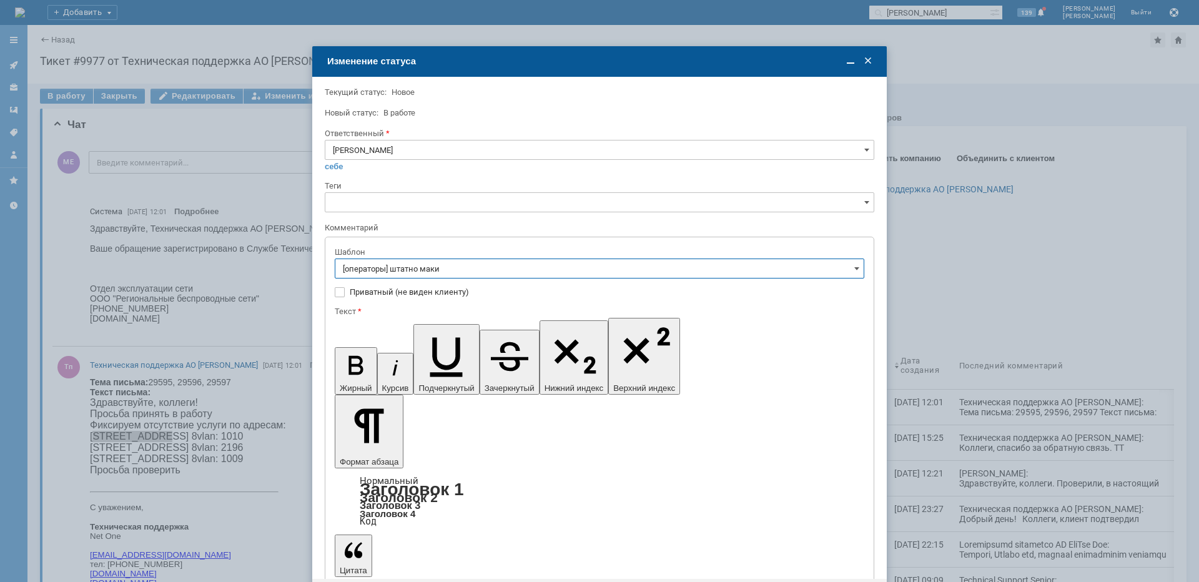
click at [441, 285] on span "[операторы] штатно маки" at bounding box center [599, 289] width 513 height 10
click at [452, 265] on input "[операторы] штатно маки" at bounding box center [600, 269] width 530 height 20
click at [440, 330] on span "[операторы] штатно потерь нет" at bounding box center [599, 330] width 513 height 10
click at [440, 270] on input "[операторы] штатно потерь нет" at bounding box center [600, 269] width 530 height 20
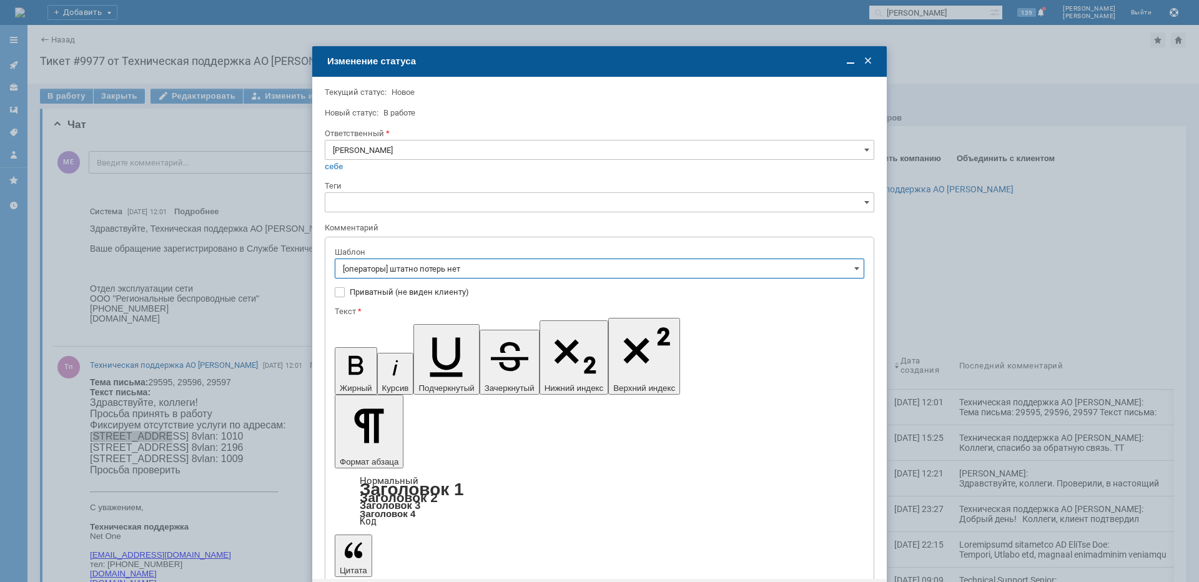
click at [432, 317] on span "[операторы] штатно маки" at bounding box center [599, 317] width 513 height 10
type input "[операторы] штатно маки"
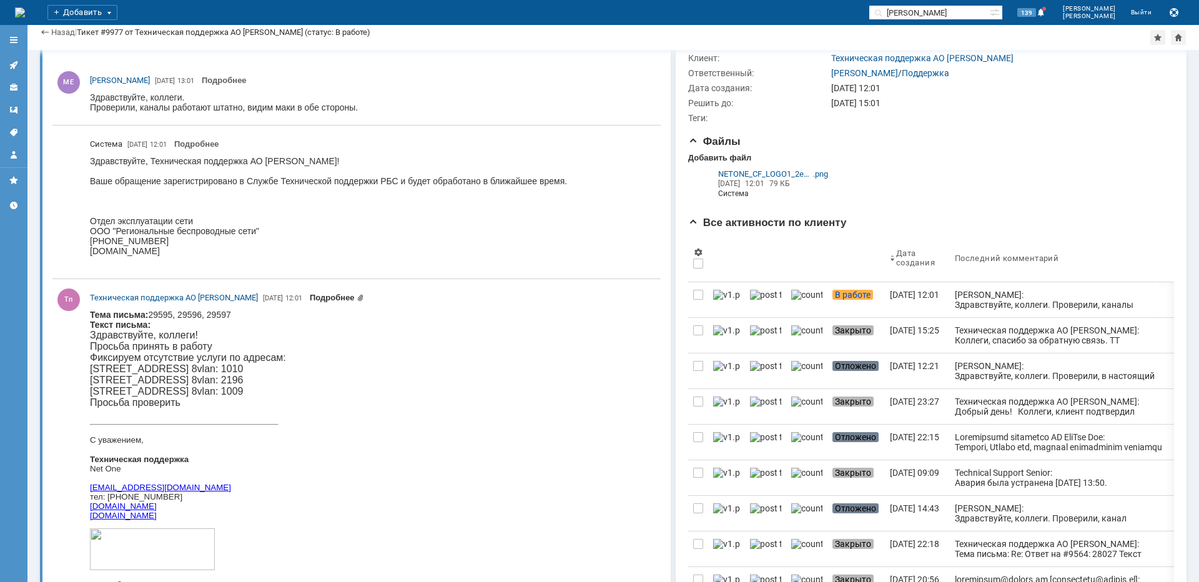
scroll to position [125, 0]
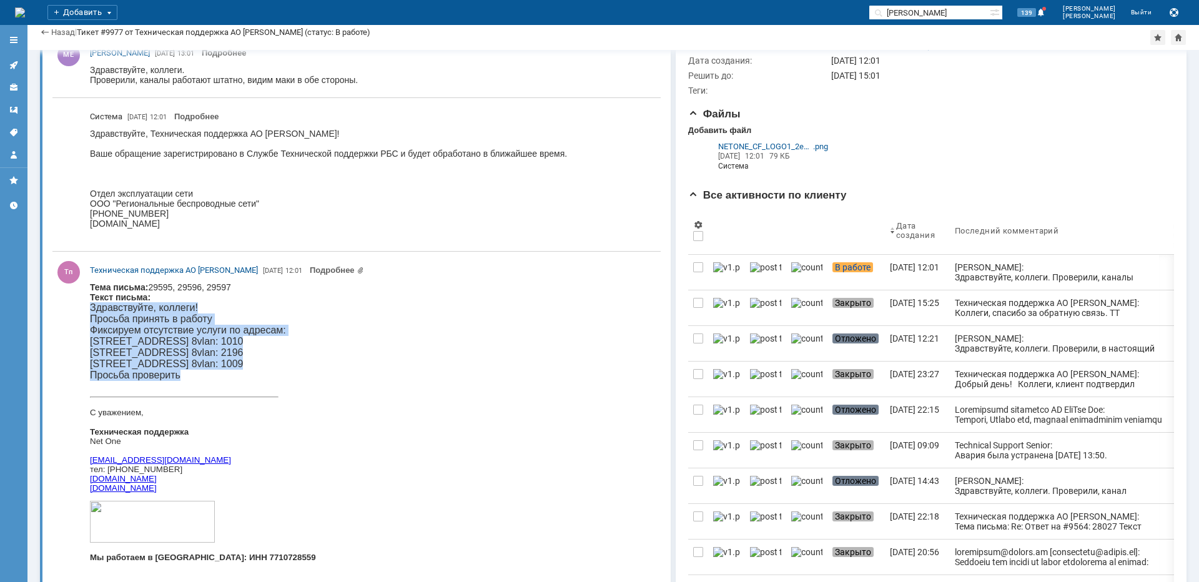
drag, startPoint x: 97, startPoint y: 308, endPoint x: 190, endPoint y: 378, distance: 116.4
click at [190, 378] on div "Здравствуйте, коллеги! Просьба принять в работу Фиксируем отсутствие услуги по …" at bounding box center [203, 347] width 226 height 90
copy div "Здравствуйте, коллеги! Просьба принять в работу Фиксируем отсутствие услуги по …"
